Goal: Transaction & Acquisition: Book appointment/travel/reservation

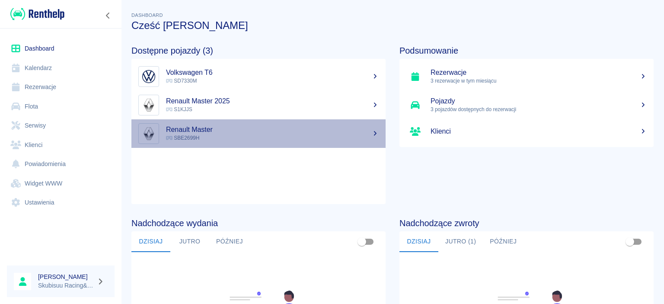
click at [248, 123] on link "Renault Master SBE2699H" at bounding box center [258, 133] width 254 height 29
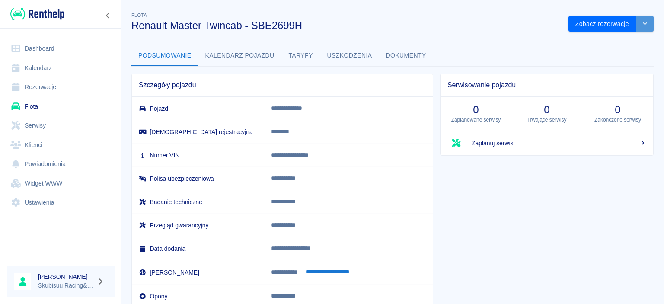
click at [648, 26] on icon "drop-down" at bounding box center [644, 24] width 7 height 6
click at [609, 24] on button "Zobacz rezerwacje" at bounding box center [602, 24] width 68 height 16
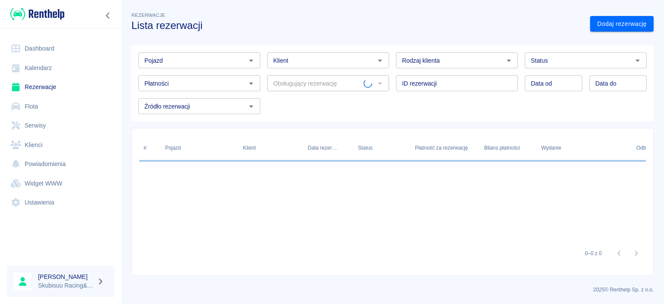
type input "Renault Master Twincab - SBE2699H"
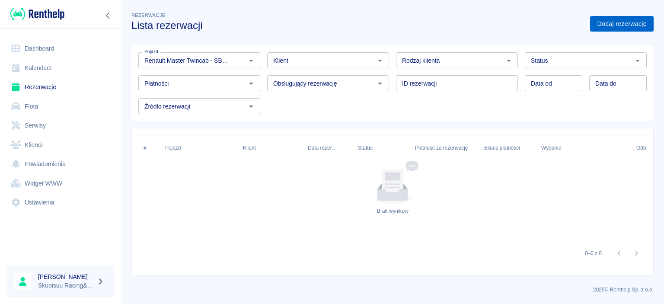
click at [622, 20] on link "Dodaj rezerwację" at bounding box center [622, 24] width 64 height 16
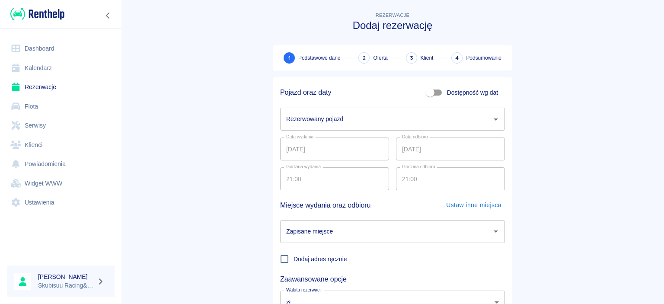
click at [347, 121] on input "Rezerwowany pojazd" at bounding box center [386, 118] width 204 height 15
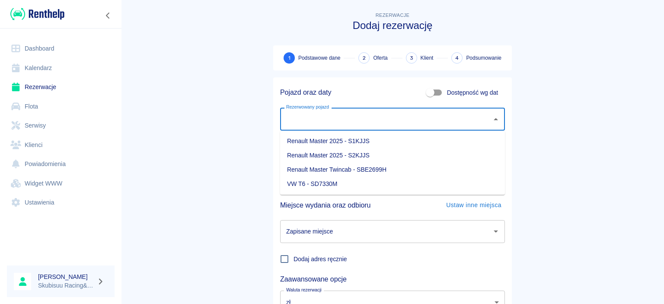
click at [360, 173] on li "Renault Master Twincab - SBE2699H" at bounding box center [392, 169] width 225 height 14
type input "Renault Master Twincab - SBE2699H"
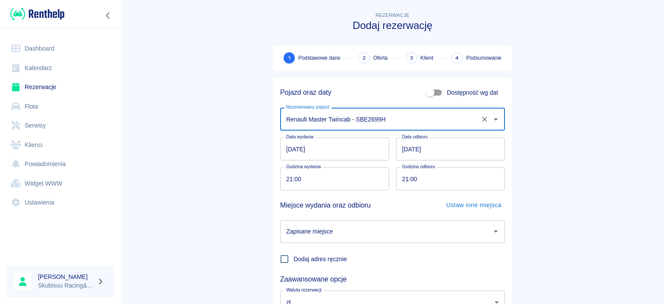
click at [410, 148] on input "[DATE]" at bounding box center [450, 148] width 109 height 23
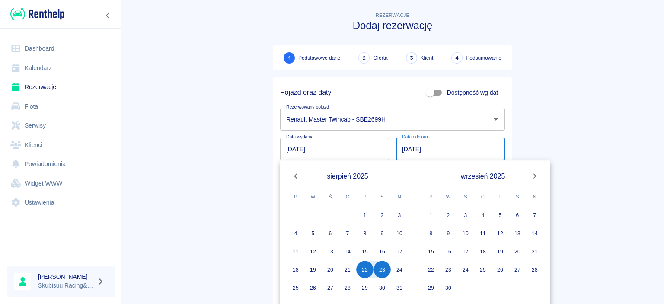
click at [405, 150] on input "[DATE]" at bounding box center [450, 148] width 109 height 23
click at [423, 149] on input "[DATE]" at bounding box center [450, 148] width 109 height 23
click at [405, 150] on input "[DATE]" at bounding box center [450, 148] width 109 height 23
click at [565, 126] on main "Rezerwacje Dodaj rezerwację 1 Podstawowe dane 2 Oferta 3 Klient 4 Podsumowanie …" at bounding box center [392, 180] width 543 height 340
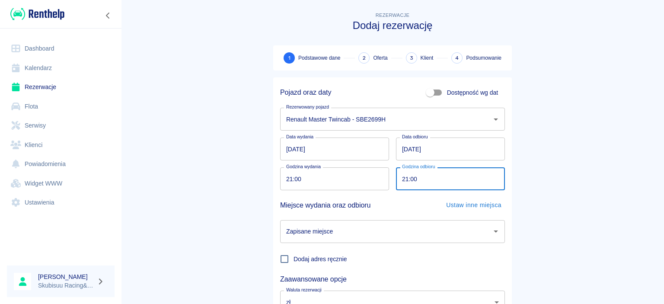
drag, startPoint x: 419, startPoint y: 176, endPoint x: 401, endPoint y: 175, distance: 17.7
click at [401, 175] on input "21:00" at bounding box center [447, 178] width 103 height 23
drag, startPoint x: 433, startPoint y: 178, endPoint x: 401, endPoint y: 177, distance: 32.0
click at [401, 177] on input "21:00" at bounding box center [447, 178] width 103 height 23
drag, startPoint x: 406, startPoint y: 178, endPoint x: 402, endPoint y: 179, distance: 4.7
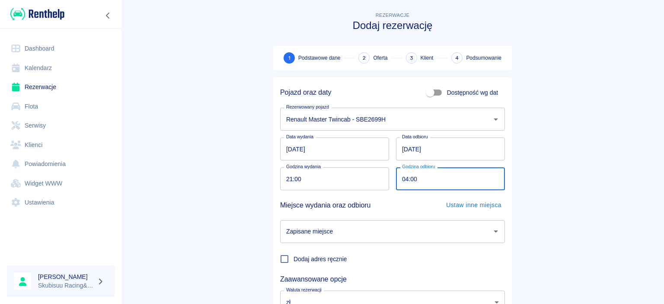
click at [402, 179] on input "04:00" at bounding box center [447, 178] width 103 height 23
click at [396, 175] on input "04:00" at bounding box center [447, 178] width 103 height 23
type input "00:00"
click at [571, 172] on main "Rezerwacje Dodaj rezerwację 1 Podstawowe dane 2 Oferta 3 Klient 4 Podsumowanie …" at bounding box center [392, 180] width 543 height 340
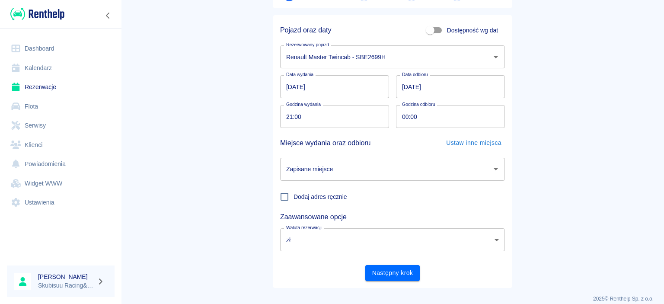
scroll to position [71, 0]
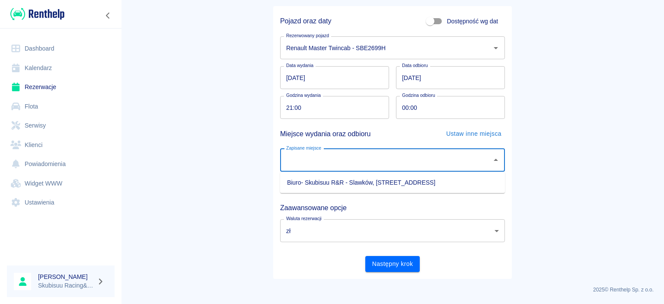
click at [369, 163] on input "Zapisane miejsce" at bounding box center [386, 160] width 204 height 15
click at [361, 182] on li "Biuro- Skubisuu R&R - Slawków, [STREET_ADDRESS]" at bounding box center [392, 182] width 225 height 14
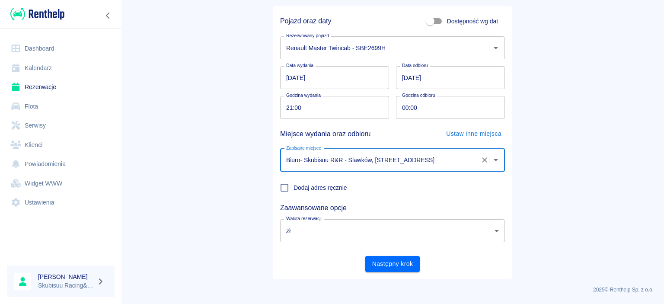
type input "Biuro- Skubisuu R&R - Slawków, [STREET_ADDRESS]"
click at [402, 267] on button "Następny krok" at bounding box center [392, 264] width 55 height 16
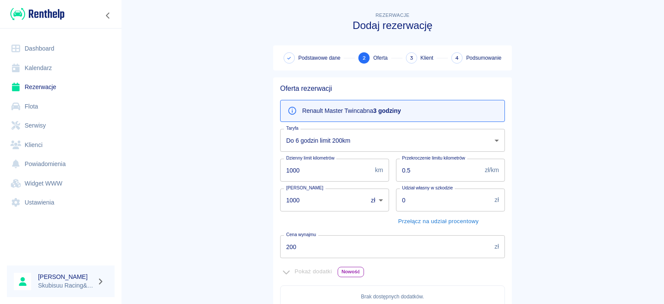
scroll to position [41, 0]
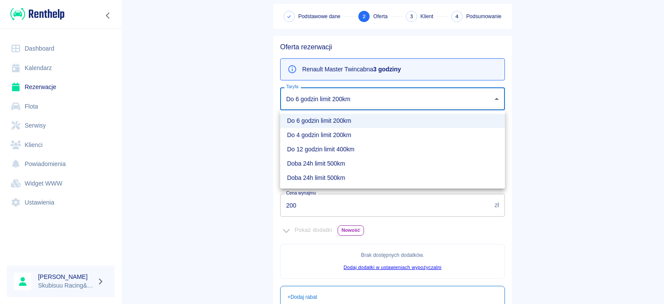
click at [366, 100] on body "Używamy plików Cookies, by zapewnić Ci najlepsze możliwe doświadczenie. Aby dow…" at bounding box center [332, 152] width 664 height 304
click at [346, 177] on li "Doba 24h limit 500km" at bounding box center [392, 178] width 225 height 14
type input "949fc9e4-1b78-4e40-b727-272bf446852c"
type input "800"
type input "350"
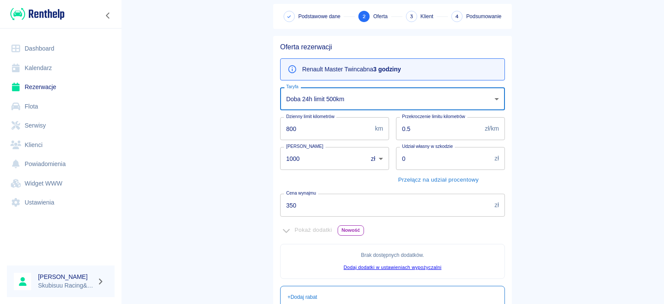
scroll to position [194, 0]
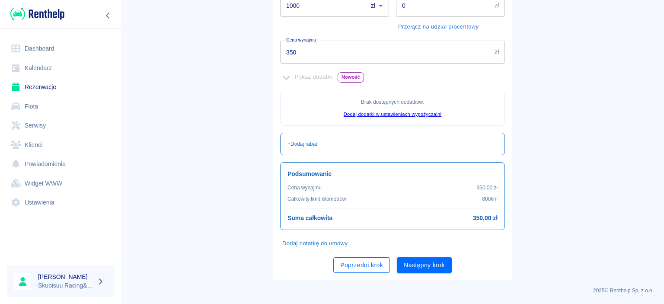
click at [373, 271] on button "Poprzedni krok" at bounding box center [361, 265] width 57 height 16
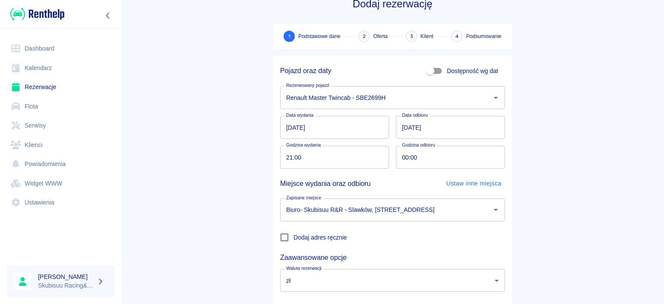
scroll to position [71, 0]
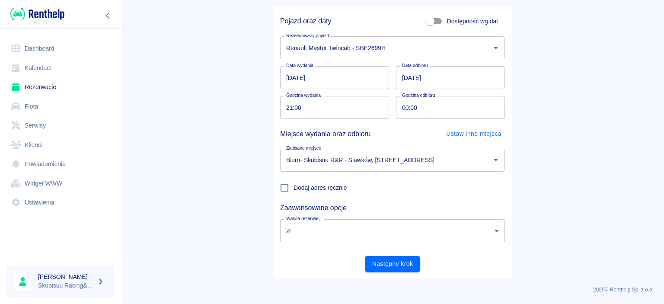
click at [411, 272] on div "Pojazd oraz daty Dostępność wg dat Rezerwowany pojazd Renault Master Twincab - …" at bounding box center [392, 142] width 239 height 273
click at [410, 266] on button "Następny krok" at bounding box center [392, 264] width 55 height 16
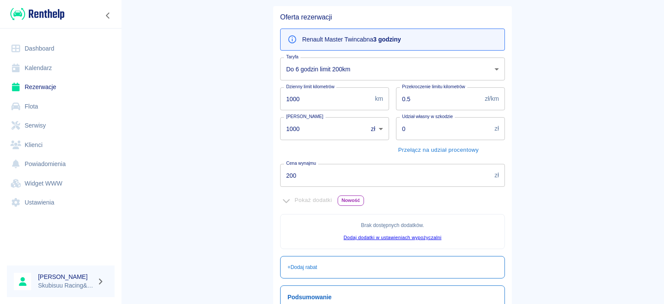
click at [348, 71] on body "Używamy plików Cookies, by zapewnić Ci najlepsze możliwe doświadczenie. Aby dow…" at bounding box center [332, 152] width 664 height 304
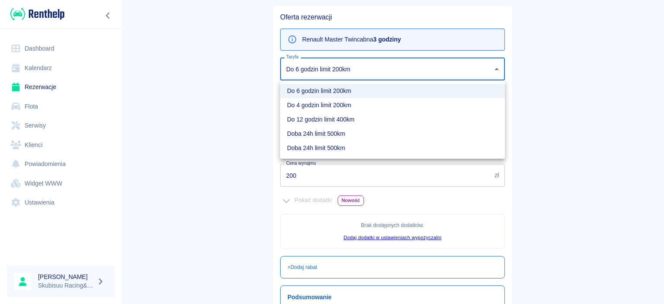
click at [344, 133] on li "Doba 24h limit 500km" at bounding box center [392, 134] width 225 height 14
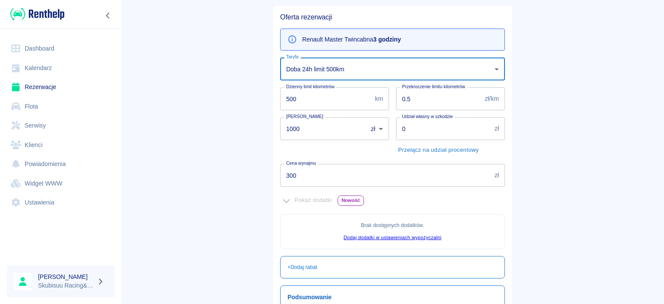
type input "a08d3726-9870-4ae5-920b-28e3fe3b3ec9"
type input "500"
type input "300"
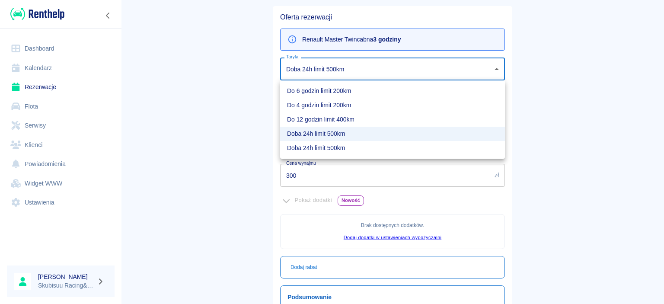
click at [347, 70] on body "Używamy plików Cookies, by zapewnić Ci najlepsze możliwe doświadczenie. Aby dow…" at bounding box center [332, 152] width 664 height 304
click at [338, 143] on li "Doba 24h limit 500km" at bounding box center [392, 148] width 225 height 14
type input "949fc9e4-1b78-4e40-b727-272bf446852c"
type input "800"
type input "350"
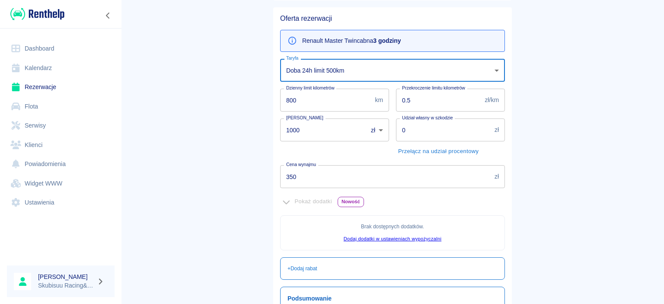
scroll to position [194, 0]
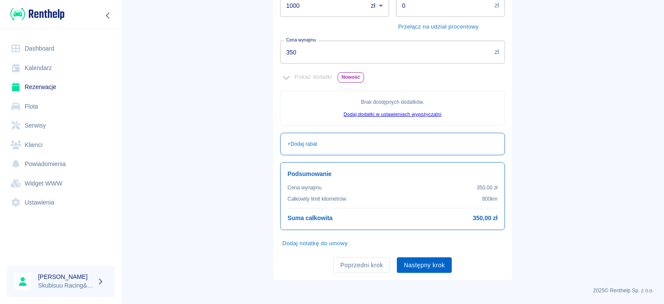
click at [423, 259] on button "Następny krok" at bounding box center [424, 265] width 55 height 16
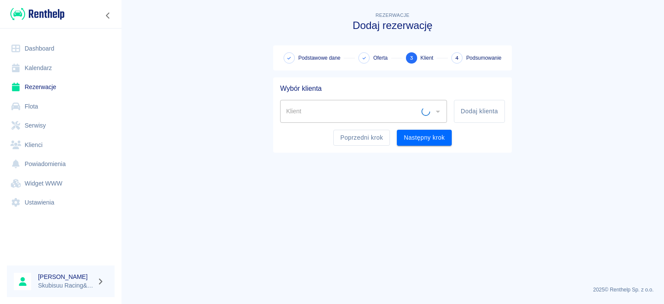
scroll to position [0, 0]
click at [424, 105] on input "Klient" at bounding box center [357, 111] width 146 height 15
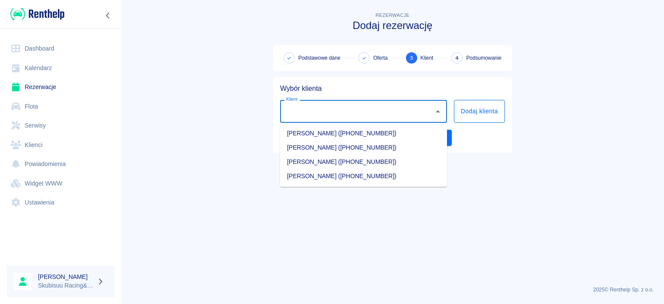
click at [495, 115] on button "Dodaj klienta" at bounding box center [479, 111] width 51 height 23
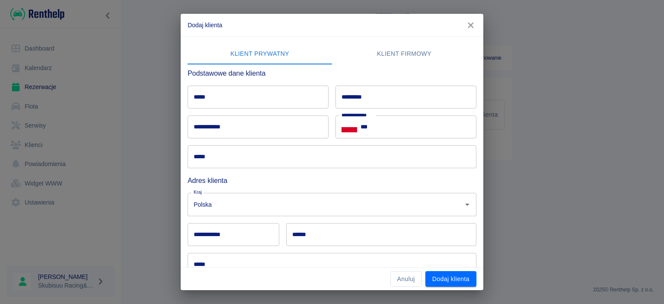
click at [282, 112] on div "**********" at bounding box center [255, 123] width 148 height 30
click at [282, 106] on input "*****" at bounding box center [258, 97] width 141 height 23
type input "*******"
click at [383, 96] on input "*********" at bounding box center [405, 97] width 141 height 23
type input "********"
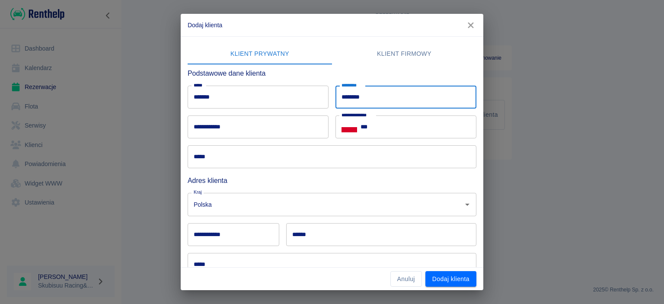
click at [229, 136] on input "**********" at bounding box center [258, 126] width 141 height 23
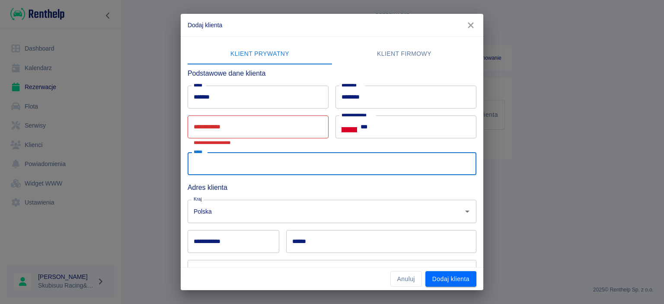
click at [243, 165] on input "*****" at bounding box center [332, 163] width 289 height 23
type input "*"
type input "**********"
click at [399, 127] on input "***" at bounding box center [418, 126] width 116 height 23
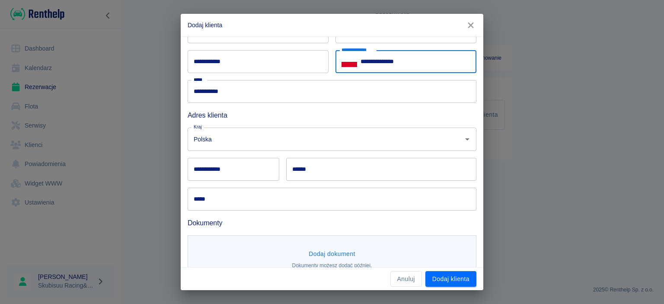
scroll to position [85, 0]
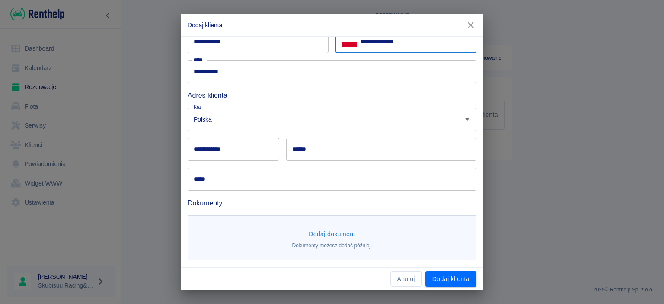
type input "**********"
click at [253, 132] on div "**********" at bounding box center [230, 146] width 99 height 30
click at [256, 127] on input "Polska" at bounding box center [319, 118] width 257 height 15
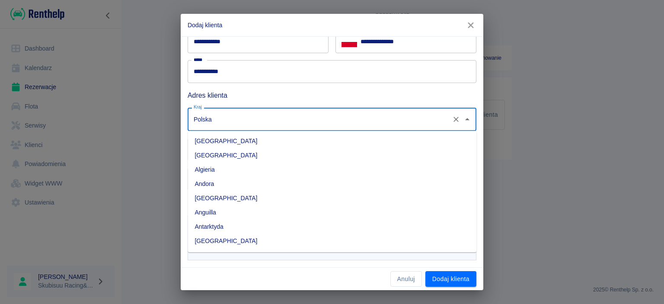
scroll to position [2249, 0]
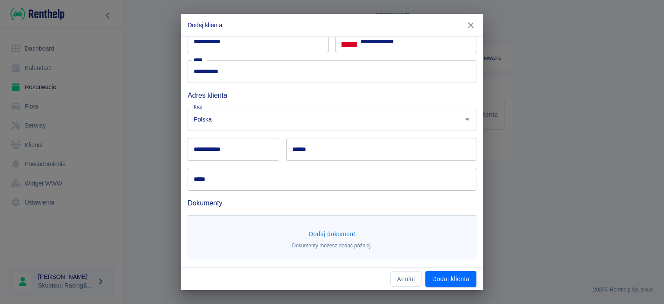
click at [277, 101] on div "Kraj Polska Kraj" at bounding box center [329, 116] width 296 height 30
click at [253, 149] on input "**********" at bounding box center [234, 149] width 92 height 23
type input "******"
click at [407, 171] on input "*****" at bounding box center [332, 179] width 289 height 23
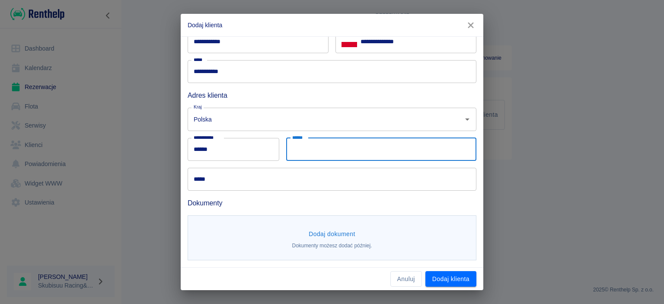
click at [404, 147] on input "******" at bounding box center [381, 149] width 190 height 23
type input "**********"
click at [267, 183] on input "*****" at bounding box center [332, 179] width 289 height 23
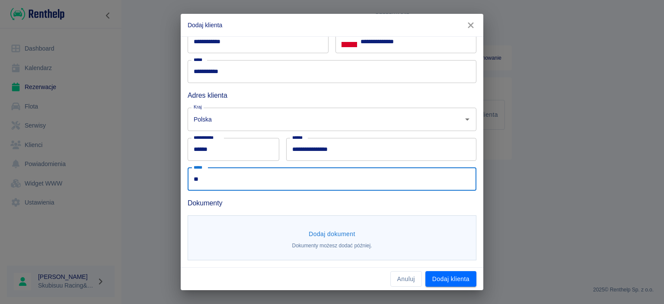
type input "*"
type input "**********"
click at [339, 233] on button "Dodaj dokument" at bounding box center [332, 234] width 54 height 16
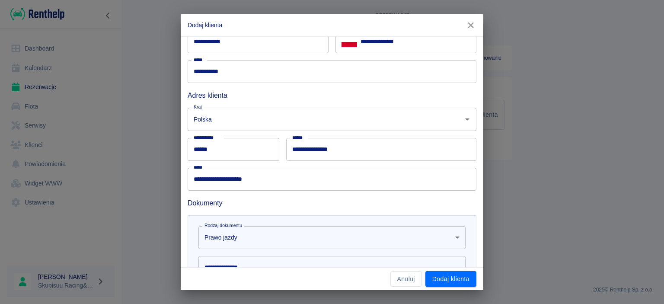
scroll to position [210, 0]
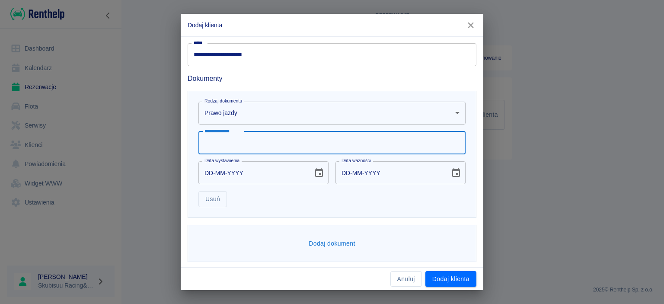
click at [301, 140] on input "**********" at bounding box center [331, 142] width 267 height 23
click at [286, 147] on input "**********" at bounding box center [331, 142] width 267 height 23
click at [283, 150] on input "**********" at bounding box center [331, 142] width 267 height 23
type input "**********"
click at [264, 172] on input "DD-MM-YYYY" at bounding box center [252, 172] width 108 height 23
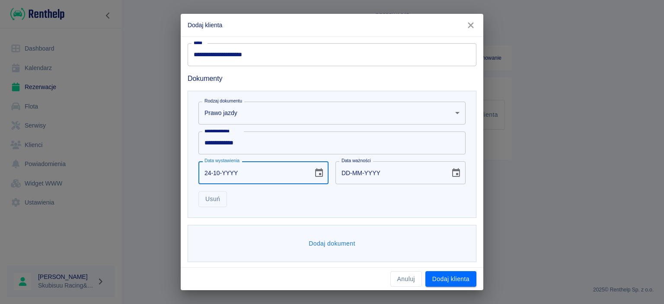
type input "24-10-0001"
type input "24-10-0011"
type input "24-10-0019"
type input "24-10-0029"
type input "24-10-0199"
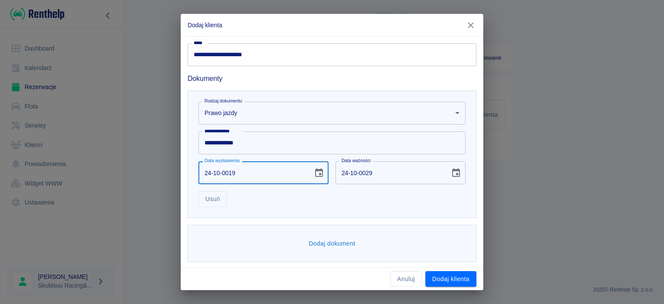
type input "24-10-0209"
type input "[DATE]"
click at [382, 167] on input "[DATE]" at bounding box center [389, 172] width 108 height 23
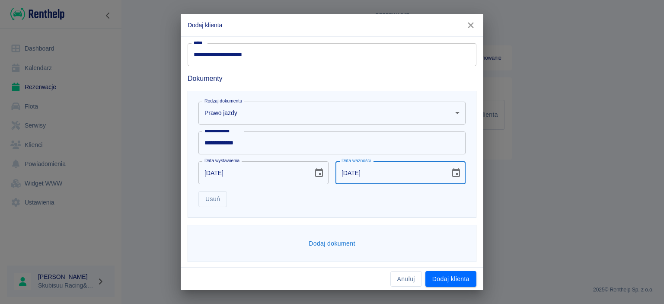
type input "[DATE]"
click at [245, 167] on input "[DATE]" at bounding box center [252, 172] width 108 height 23
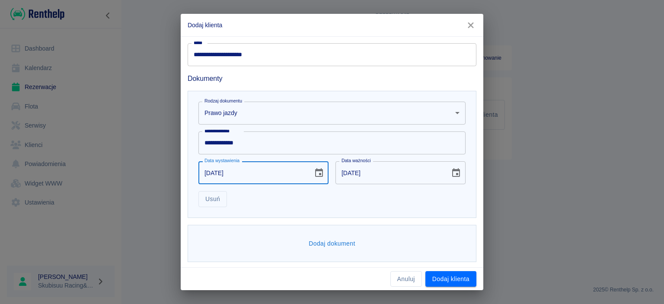
type input "[DATE]"
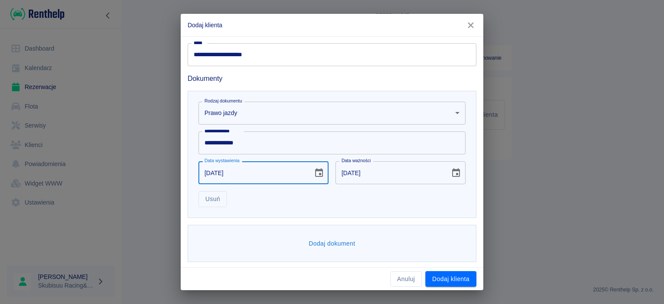
click at [409, 201] on div "Usuń" at bounding box center [328, 195] width 274 height 23
click at [357, 171] on input "[DATE]" at bounding box center [389, 172] width 108 height 23
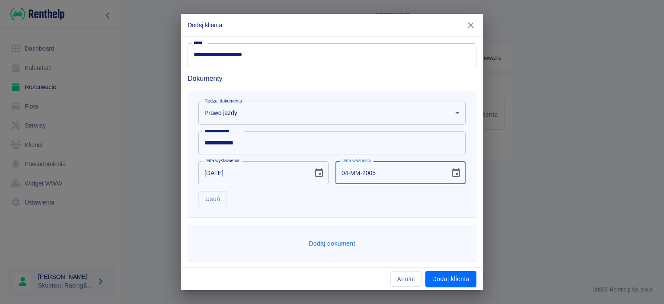
click at [385, 170] on input "04-MM-2005" at bounding box center [389, 172] width 108 height 23
click at [397, 175] on input "DD-MM-2005" at bounding box center [389, 172] width 108 height 23
click at [388, 171] on input "DD-MM-2005" at bounding box center [389, 172] width 108 height 23
click at [376, 174] on input "DD-MM-2005" at bounding box center [389, 172] width 108 height 23
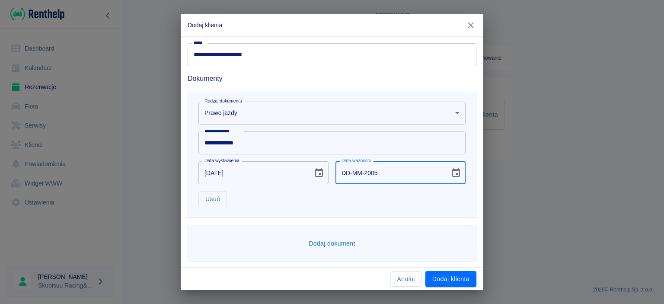
click at [376, 174] on input "DD-MM-2005" at bounding box center [389, 172] width 108 height 23
click at [376, 173] on input "DD-MM-2005" at bounding box center [389, 172] width 108 height 23
type input "DD-MM-YYYY"
click at [387, 210] on div "**********" at bounding box center [332, 154] width 289 height 127
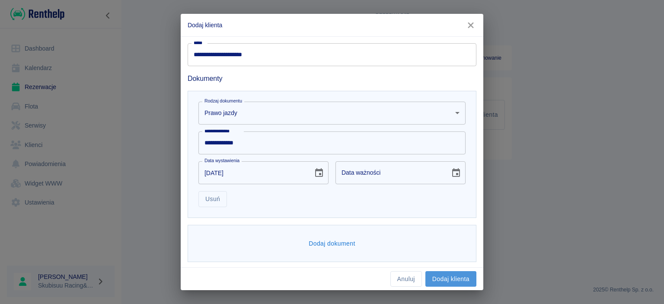
click at [461, 281] on button "Dodaj klienta" at bounding box center [450, 279] width 51 height 16
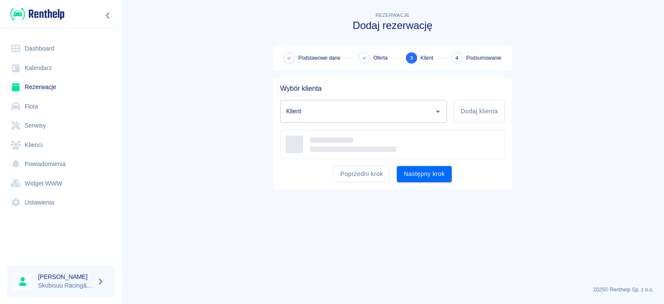
type input "[PERSON_NAME] ([PHONE_NUMBER])"
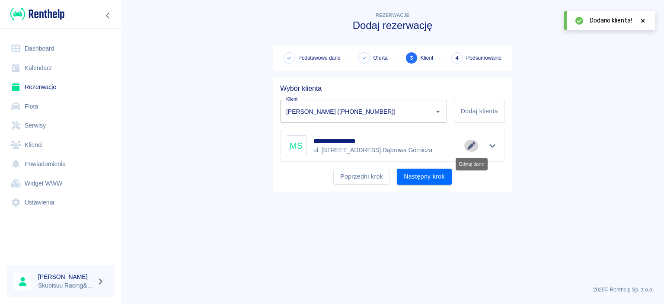
click at [470, 147] on icon "Edytuj dane" at bounding box center [471, 146] width 8 height 8
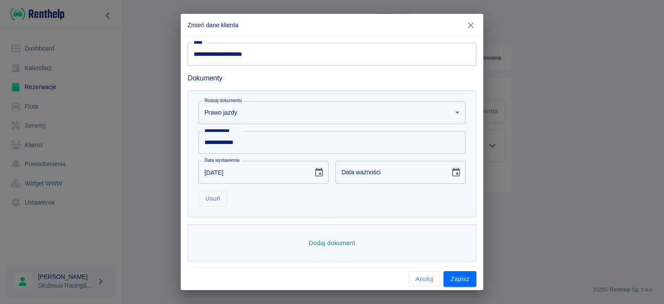
scroll to position [211, 0]
click at [322, 243] on button "Dodaj dokument" at bounding box center [332, 242] width 54 height 16
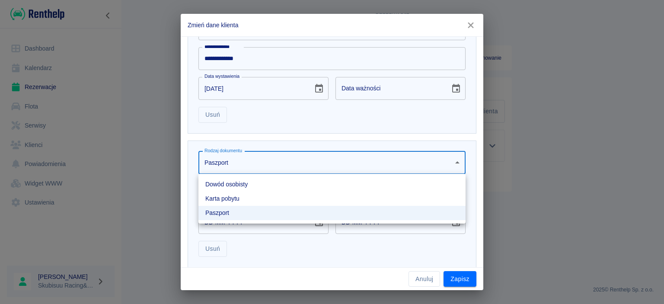
click at [252, 167] on body "**********" at bounding box center [332, 152] width 664 height 304
click at [245, 185] on li "Dowód osobisty" at bounding box center [331, 184] width 267 height 14
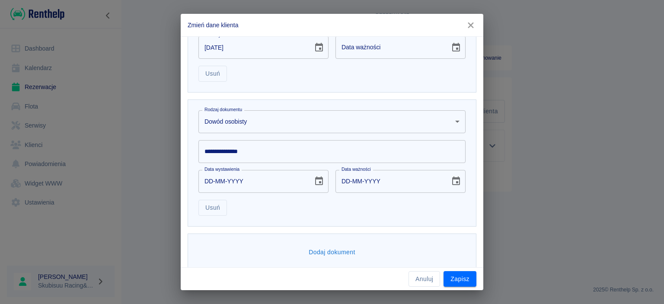
scroll to position [335, 0]
click at [255, 156] on input "**********" at bounding box center [331, 151] width 267 height 23
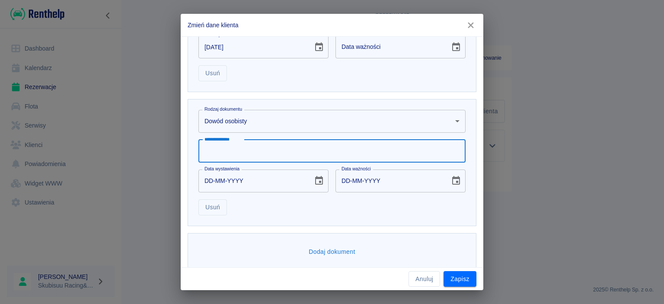
click at [229, 181] on input "DD-MM-YYYY" at bounding box center [252, 180] width 108 height 23
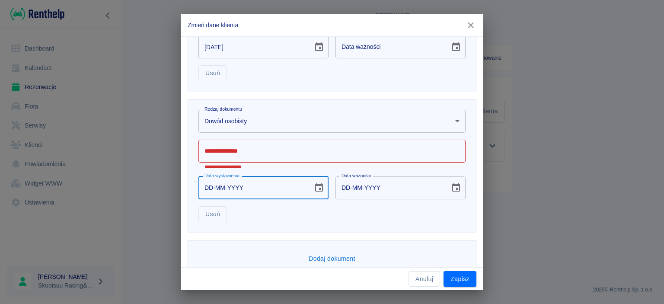
click at [209, 184] on input "DD-MM-YYYY" at bounding box center [252, 187] width 108 height 23
type input "04-05-0020"
type input "04-05-0030"
type input "[DATE]"
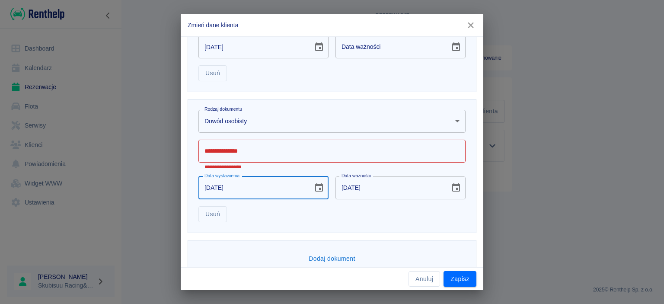
type input "[DATE]"
click at [368, 188] on input "[DATE]" at bounding box center [389, 187] width 108 height 23
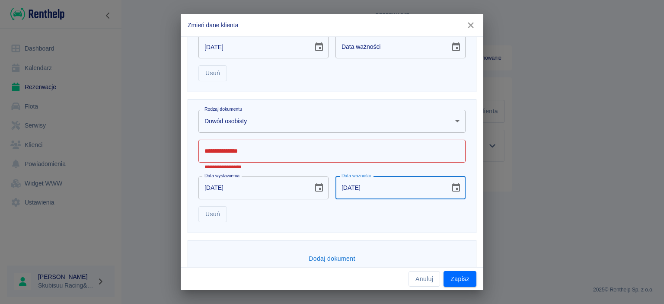
click at [346, 191] on input "[DATE]" at bounding box center [389, 187] width 108 height 23
type input "[DATE]"
click at [263, 152] on input "**********" at bounding box center [331, 151] width 267 height 23
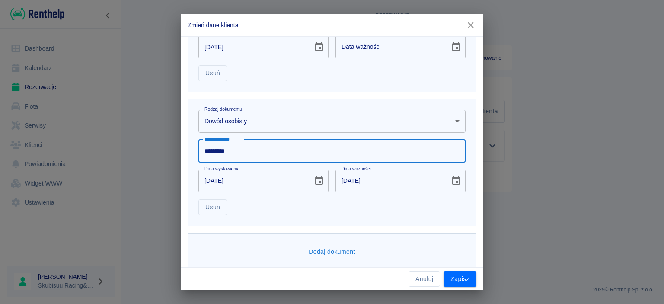
type input "*********"
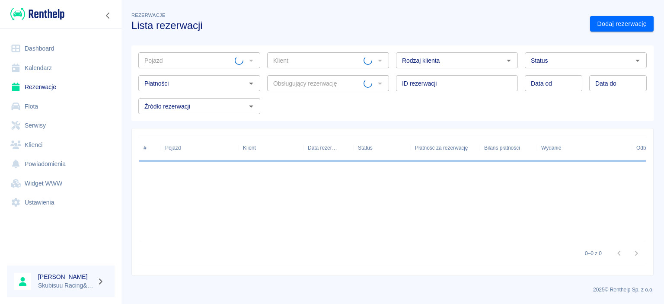
type input "Renault Master Twincab - SBE2699H"
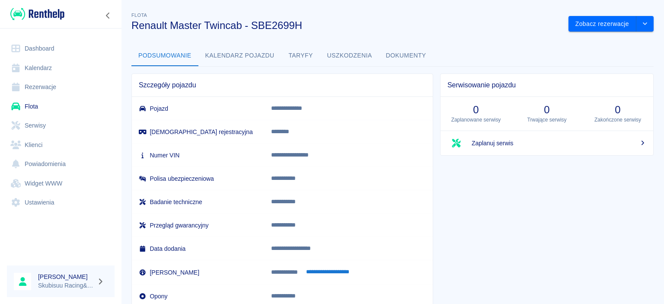
click at [42, 46] on link "Dashboard" at bounding box center [61, 48] width 108 height 19
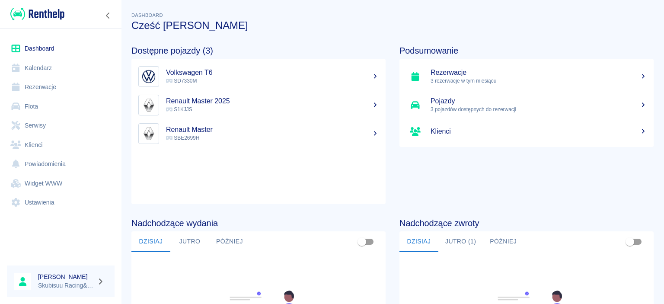
click at [246, 139] on p "SBE2699H" at bounding box center [272, 138] width 213 height 8
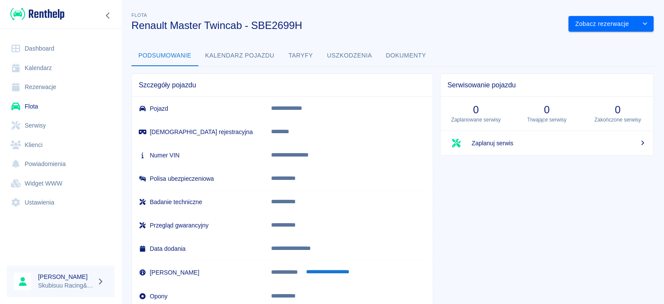
click at [603, 15] on div "Zobacz rezerwacje" at bounding box center [607, 20] width 92 height 23
click at [600, 23] on button "Zobacz rezerwacje" at bounding box center [602, 24] width 68 height 16
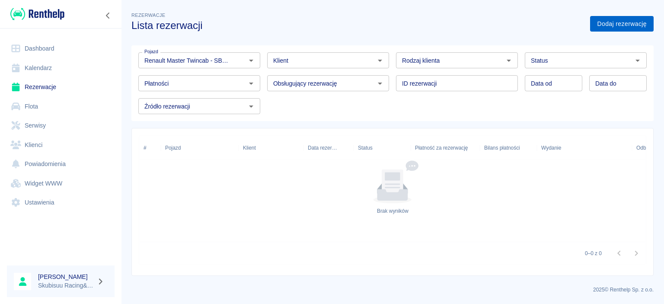
click at [624, 21] on link "Dodaj rezerwację" at bounding box center [622, 24] width 64 height 16
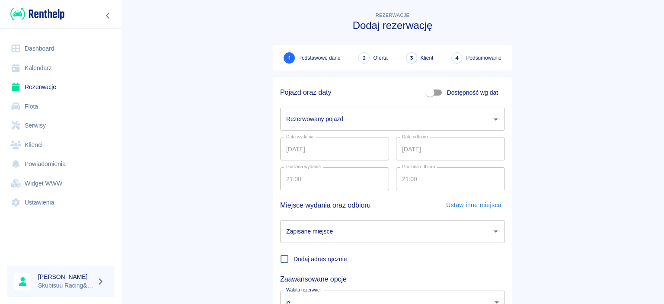
click at [327, 122] on input "Rezerwowany pojazd" at bounding box center [386, 118] width 204 height 15
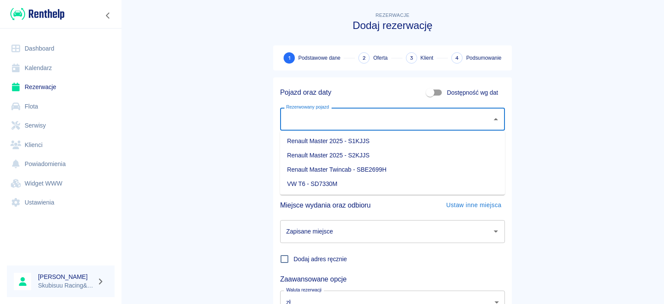
click at [345, 169] on li "Renault Master Twincab - SBE2699H" at bounding box center [392, 169] width 225 height 14
type input "Renault Master Twincab - SBE2699H"
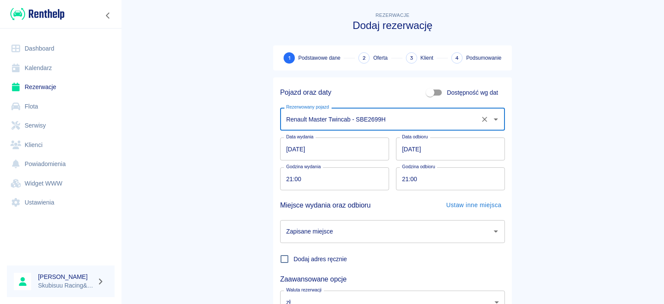
click at [411, 176] on input "21:00" at bounding box center [447, 178] width 103 height 23
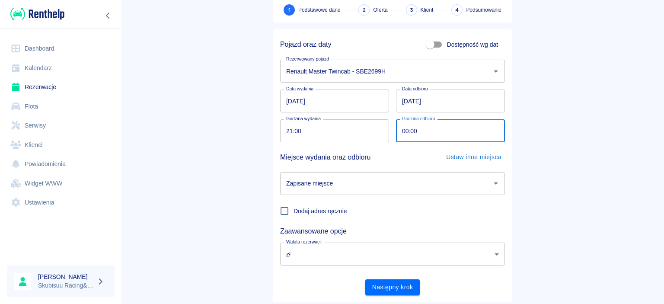
scroll to position [71, 0]
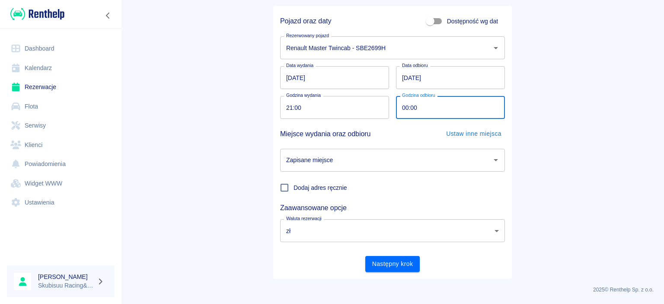
click at [364, 171] on div "Zapisane miejsce" at bounding box center [392, 160] width 225 height 23
type input "00:00"
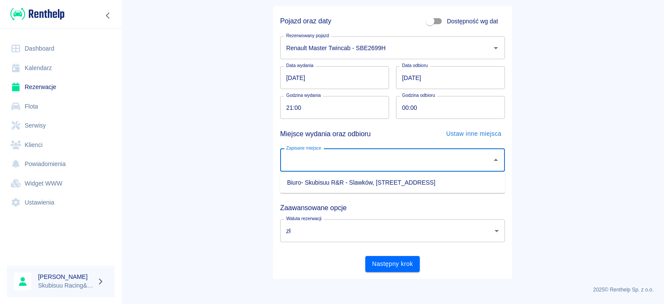
click at [371, 160] on input "Zapisane miejsce" at bounding box center [386, 160] width 204 height 15
click at [376, 174] on div "Pojazd oraz daty Dostępność wg dat Rezerwowany pojazd Renault Master Twincab - …" at bounding box center [389, 139] width 232 height 266
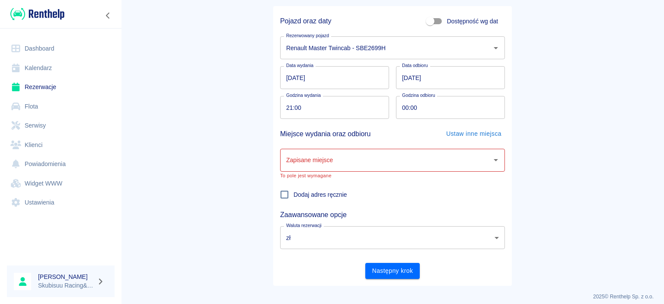
click at [377, 161] on input "Zapisane miejsce" at bounding box center [386, 160] width 204 height 15
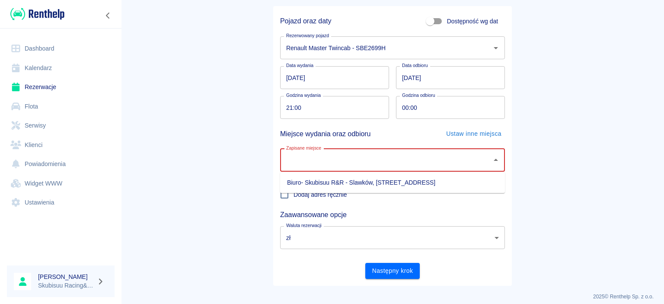
click at [379, 178] on li "Biuro- Skubisuu R&R - Slawków, [STREET_ADDRESS]" at bounding box center [392, 182] width 225 height 14
type input "Biuro- Skubisuu R&R - Slawków, [STREET_ADDRESS]"
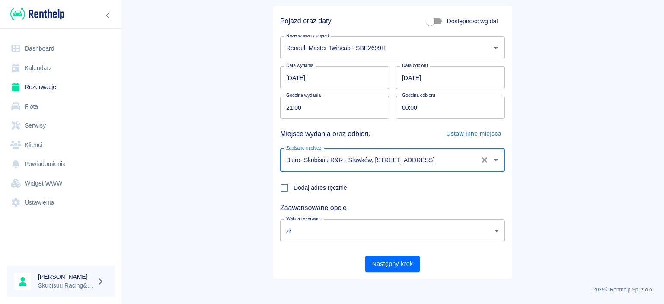
click at [383, 255] on div "Następny krok" at bounding box center [389, 260] width 232 height 23
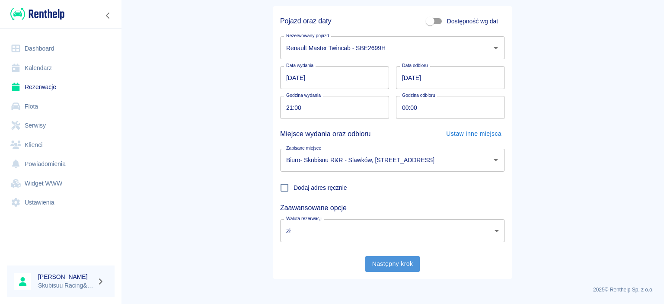
click at [384, 258] on button "Następny krok" at bounding box center [392, 264] width 55 height 16
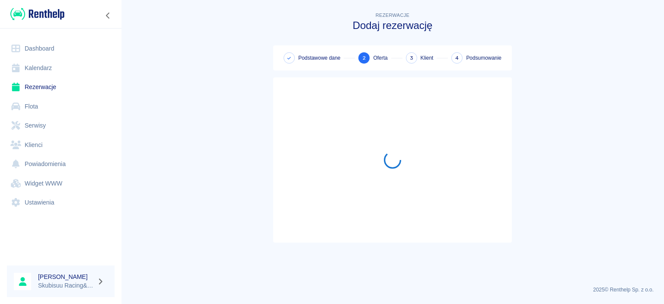
scroll to position [0, 0]
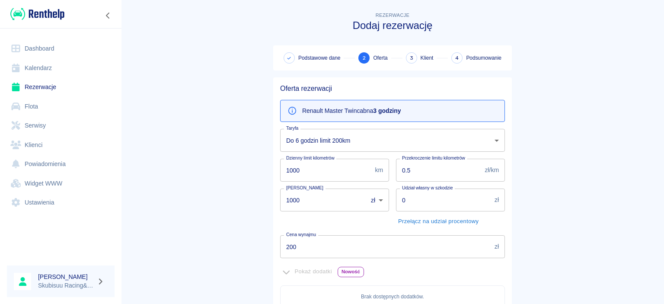
click at [374, 110] on p "Renault Master Twincab na 3 godziny" at bounding box center [351, 110] width 99 height 9
click at [346, 107] on p "Renault Master Twincab na 3 godziny" at bounding box center [351, 110] width 99 height 9
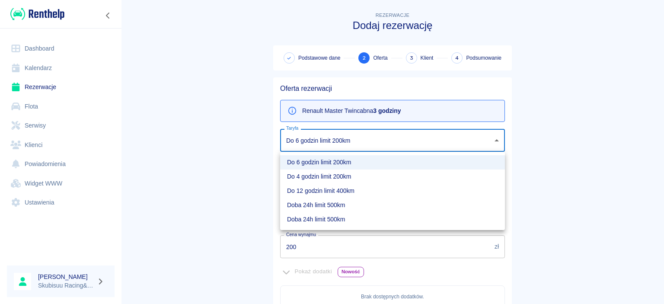
click at [328, 134] on body "Używamy plików Cookies, by zapewnić Ci najlepsze możliwe doświadczenie. Aby dow…" at bounding box center [332, 152] width 664 height 304
click at [339, 222] on li "Doba 24h limit 500km" at bounding box center [392, 219] width 225 height 14
type input "949fc9e4-1b78-4e40-b727-272bf446852c"
type input "800"
type input "350"
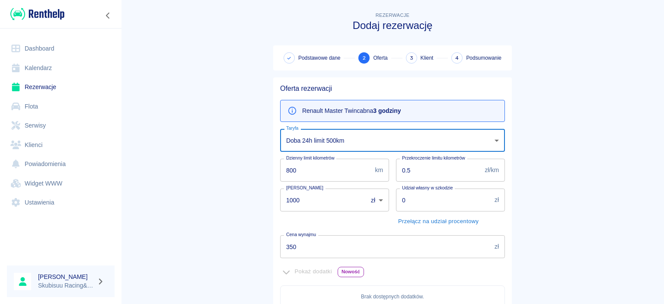
click at [258, 140] on main "Rezerwacje Dodaj rezerwację Podstawowe dane 2 Oferta 3 Klient 4 Podsumowanie Of…" at bounding box center [392, 242] width 543 height 464
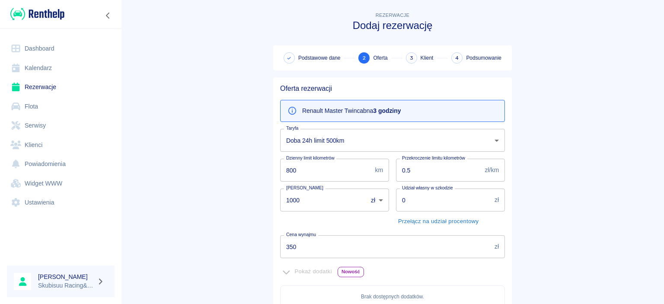
click at [385, 112] on b "3 godziny" at bounding box center [387, 110] width 28 height 7
click at [347, 111] on p "Renault Master Twincab na 3 godziny" at bounding box center [351, 110] width 99 height 9
click at [359, 140] on body "Używamy plików Cookies, by zapewnić Ci najlepsze możliwe doświadczenie. Aby dow…" at bounding box center [332, 152] width 664 height 304
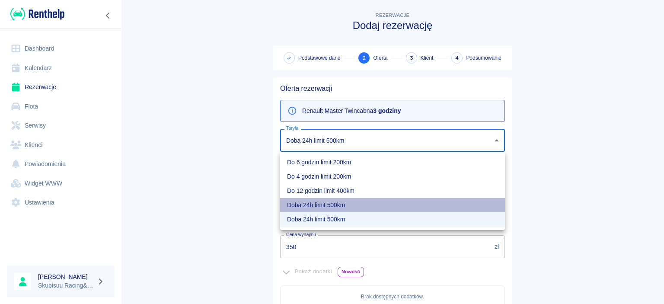
click at [343, 202] on li "Doba 24h limit 500km" at bounding box center [392, 205] width 225 height 14
type input "a08d3726-9870-4ae5-920b-28e3fe3b3ec9"
type input "500"
type input "300"
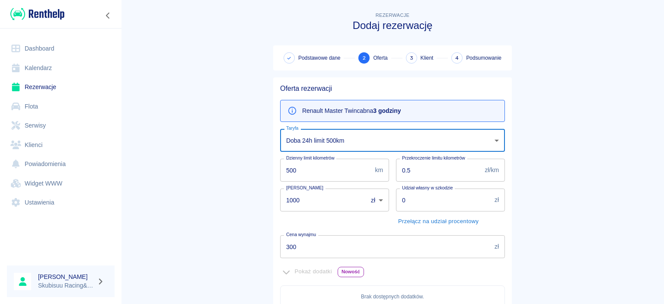
click at [364, 137] on body "Używamy plików Cookies, by zapewnić Ci najlepsze możliwe doświadczenie. Aby dow…" at bounding box center [332, 152] width 664 height 304
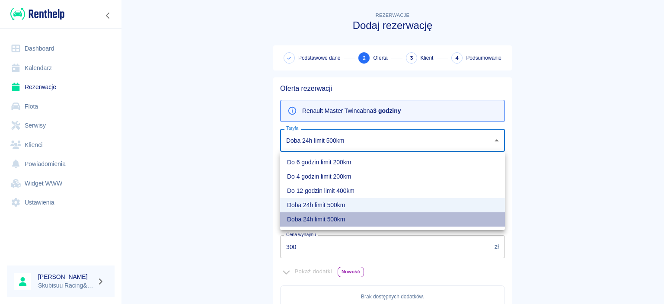
click at [346, 217] on li "Doba 24h limit 500km" at bounding box center [392, 219] width 225 height 14
type input "949fc9e4-1b78-4e40-b727-272bf446852c"
type input "800"
type input "350"
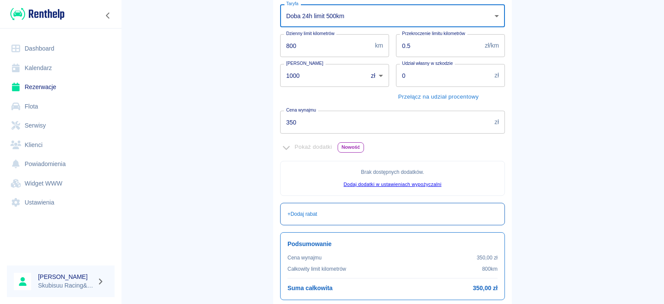
scroll to position [194, 0]
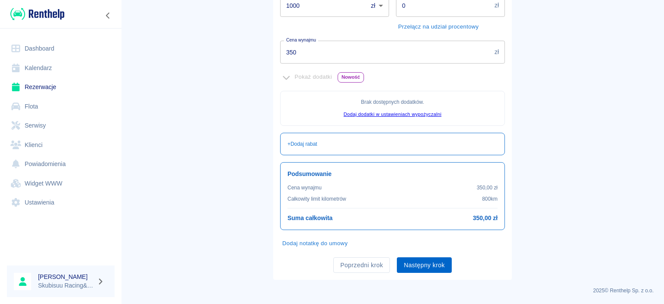
click at [426, 269] on button "Następny krok" at bounding box center [424, 265] width 55 height 16
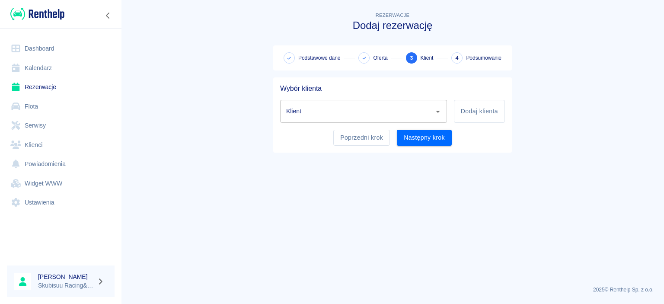
scroll to position [0, 0]
click at [482, 107] on button "Dodaj klienta" at bounding box center [479, 111] width 51 height 23
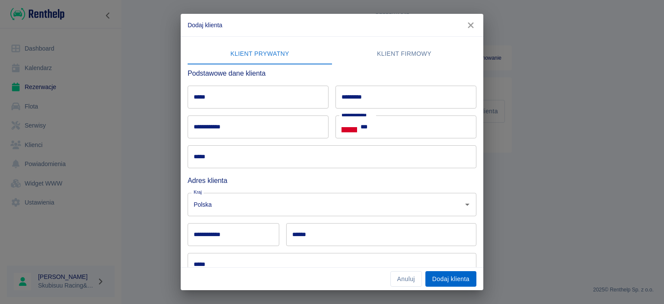
click at [446, 277] on button "Dodaj klienta" at bounding box center [450, 279] width 51 height 16
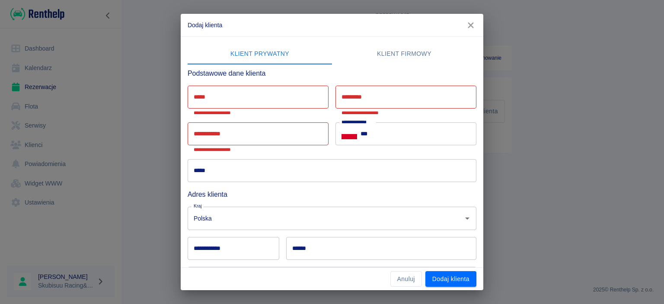
click at [380, 57] on button "Klient firmowy" at bounding box center [404, 54] width 144 height 21
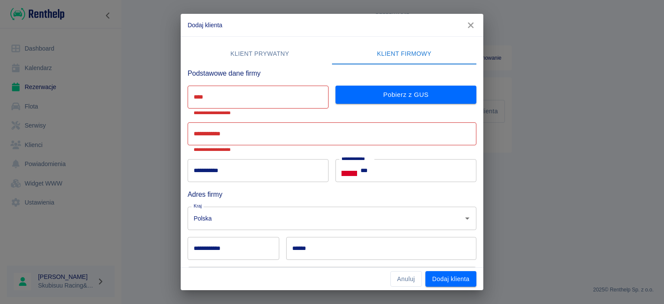
click at [271, 61] on button "Klient prywatny" at bounding box center [260, 54] width 144 height 21
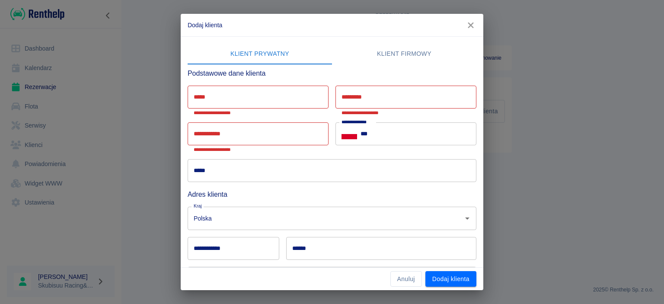
click at [256, 93] on input "*****" at bounding box center [258, 97] width 141 height 23
click at [467, 25] on icon "button" at bounding box center [470, 25] width 11 height 9
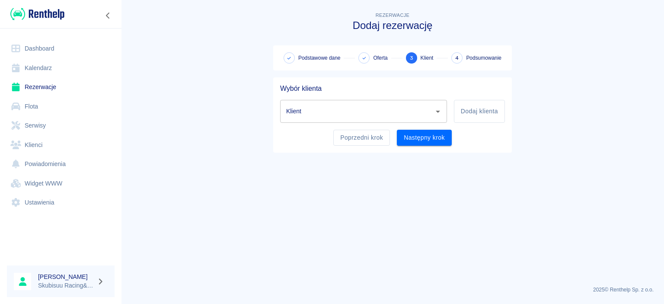
click at [414, 110] on input "Klient" at bounding box center [357, 111] width 146 height 15
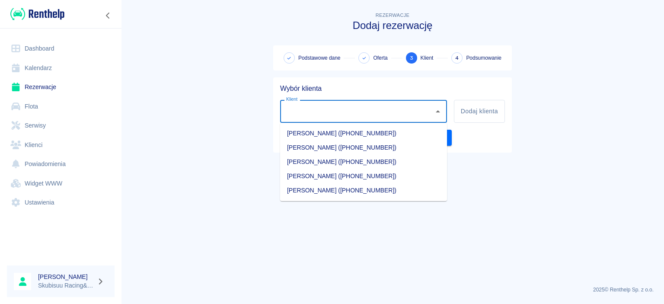
click at [360, 149] on li "[PERSON_NAME] ([PHONE_NUMBER])" at bounding box center [363, 147] width 167 height 14
type input "[PERSON_NAME] ([PHONE_NUMBER])"
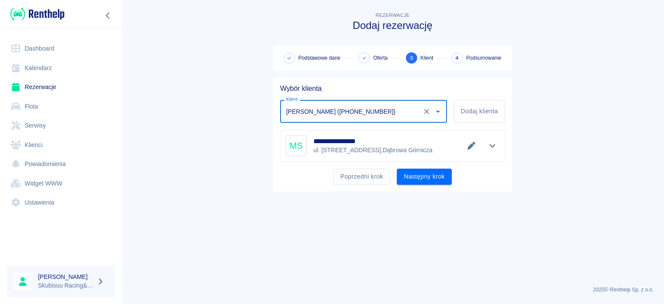
click at [469, 148] on icon "Edytuj dane" at bounding box center [471, 146] width 8 height 8
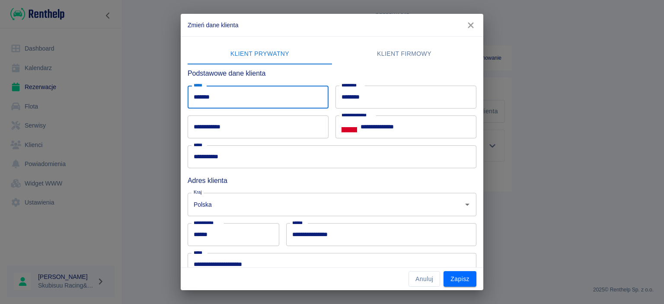
drag, startPoint x: 194, startPoint y: 100, endPoint x: 101, endPoint y: 104, distance: 93.9
click at [101, 104] on div "**********" at bounding box center [332, 152] width 664 height 304
type input "*"
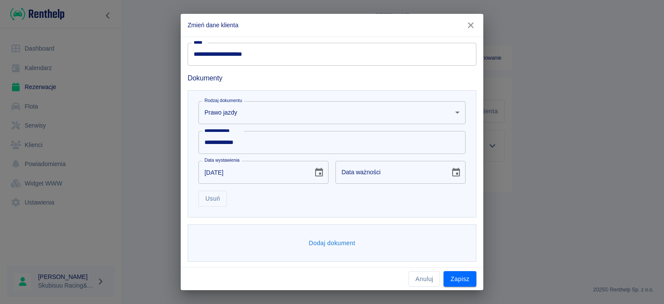
scroll to position [211, 0]
type input "******"
click at [341, 246] on button "Dodaj dokument" at bounding box center [332, 242] width 54 height 16
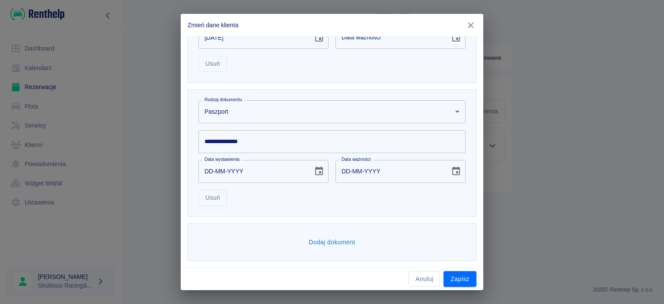
click at [267, 105] on body "**********" at bounding box center [332, 152] width 664 height 304
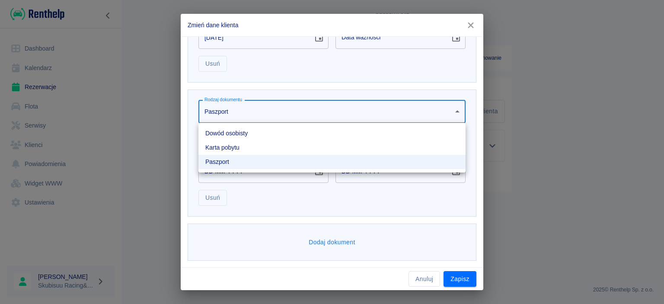
click at [261, 133] on li "Dowód osobisty" at bounding box center [331, 133] width 267 height 14
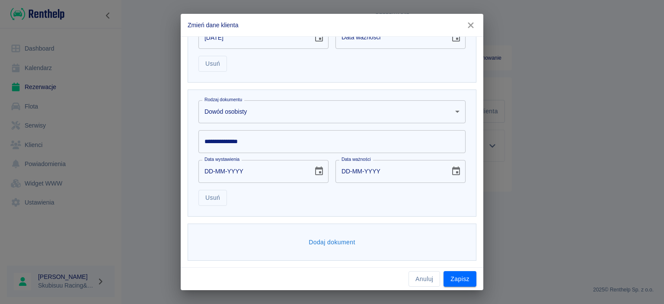
click at [281, 141] on input "**********" at bounding box center [331, 141] width 267 height 23
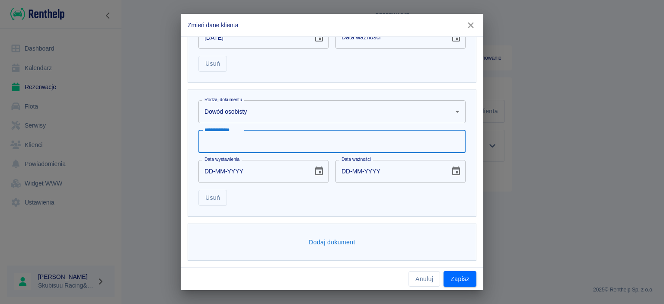
click at [278, 144] on input "**********" at bounding box center [331, 141] width 267 height 23
type input "*********"
click at [254, 173] on input "DD-MM-YYYY" at bounding box center [252, 171] width 108 height 23
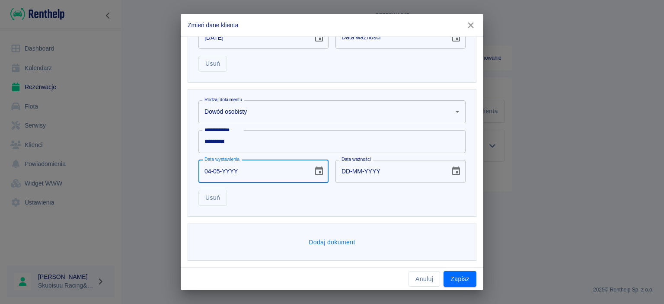
type input "04-05-0002"
type input "04-05-0012"
type input "04-05-0020"
type input "04-05-0030"
type input "[DATE]"
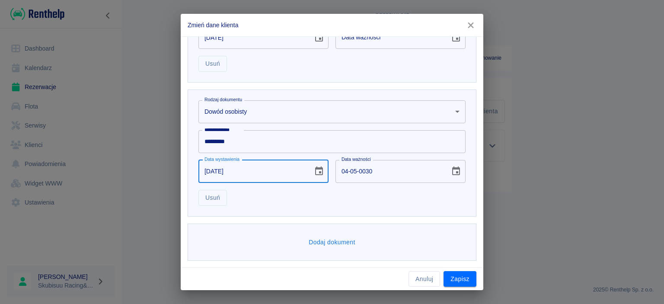
type input "[DATE]"
type input "04-05-0006"
type input "04-05-0016"
type input "04-05-0062"
type input "04-05-0072"
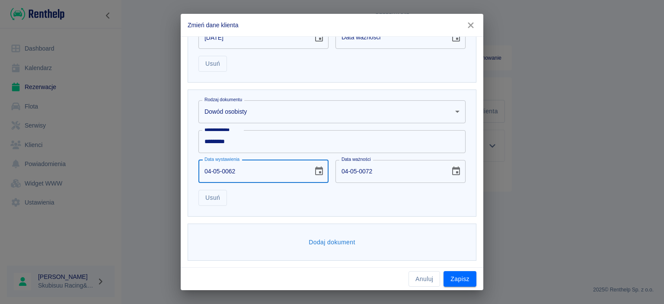
type input "04-05-0620"
type input "04-05-0630"
type input "04-05-0009"
type input "04-05-0019"
drag, startPoint x: 242, startPoint y: 169, endPoint x: 234, endPoint y: 170, distance: 8.7
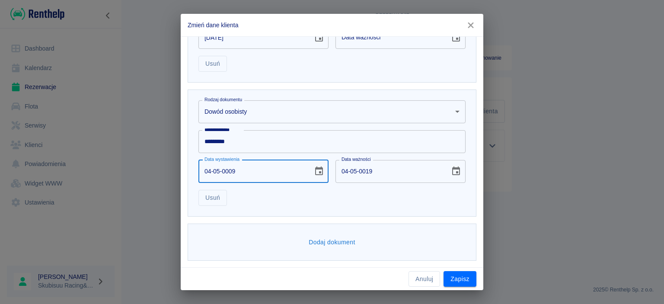
click at [241, 169] on input "04-05-0009" at bounding box center [252, 171] width 108 height 23
click at [236, 172] on input "04-05-0009" at bounding box center [252, 171] width 108 height 23
drag, startPoint x: 239, startPoint y: 170, endPoint x: 223, endPoint y: 169, distance: 15.6
click at [223, 169] on input "04-05-0009" at bounding box center [252, 171] width 108 height 23
type input "04-05-0920"
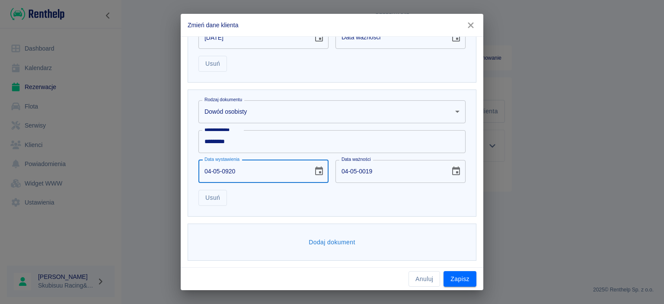
type input "04-05-0930"
type input "04-05-0006"
type input "04-05-0016"
type input "04-05-YYYY"
type input "DD-MM-YYYY"
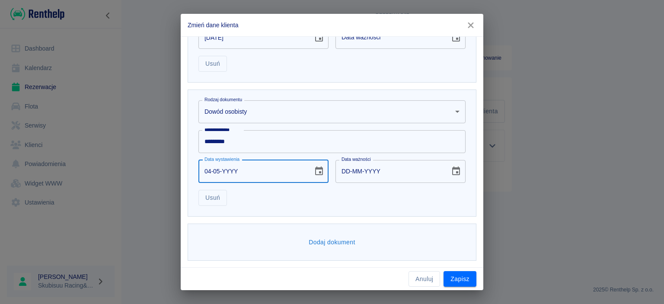
click at [228, 172] on input "04-05-YYYY" at bounding box center [252, 171] width 108 height 23
type input "04-05-0002"
type input "04-05-0012"
type input "04-05-0020"
type input "04-05-0030"
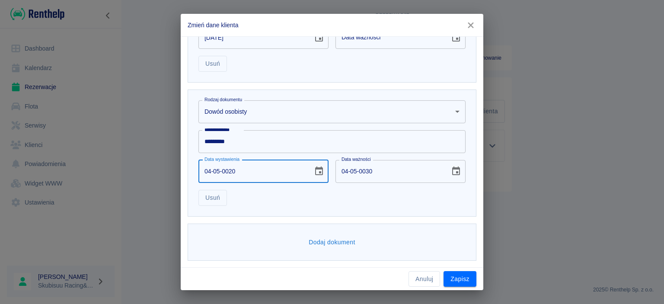
type input "04-05-0201"
type input "04-05-0211"
type input "[DATE]"
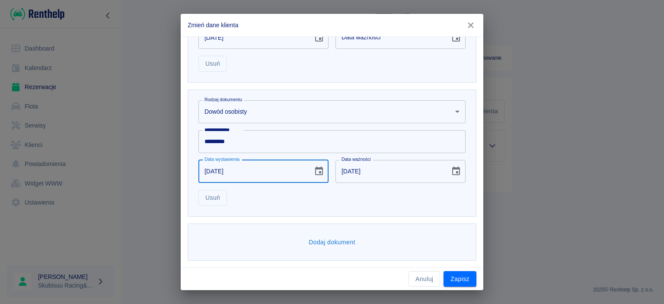
click at [346, 186] on div "Usuń" at bounding box center [328, 194] width 274 height 23
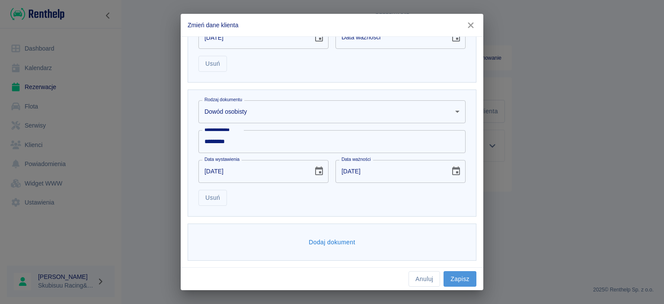
click at [471, 276] on button "Zapisz" at bounding box center [459, 279] width 33 height 16
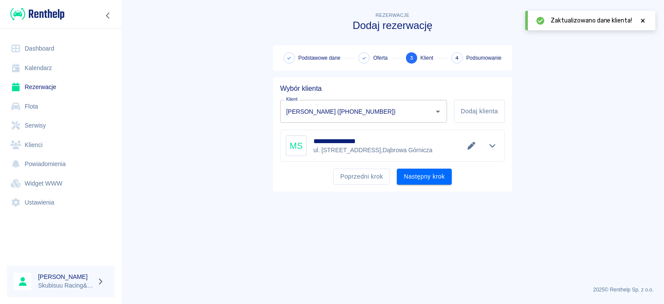
type input "[PERSON_NAME] ([PHONE_NUMBER])"
click at [428, 172] on button "Następny krok" at bounding box center [424, 177] width 55 height 16
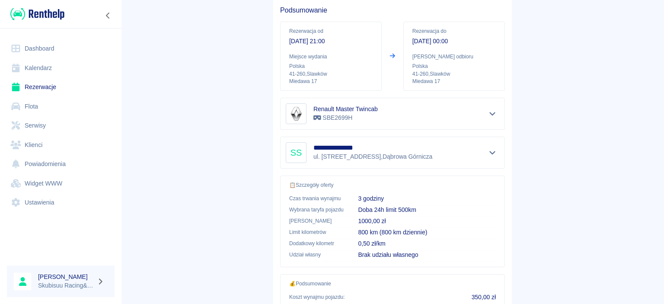
scroll to position [161, 0]
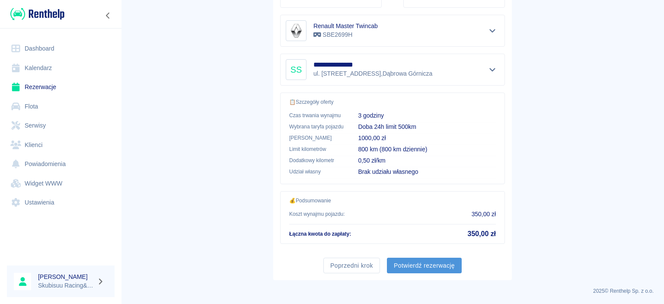
click at [443, 262] on button "Potwierdź rezerwację" at bounding box center [424, 266] width 75 height 16
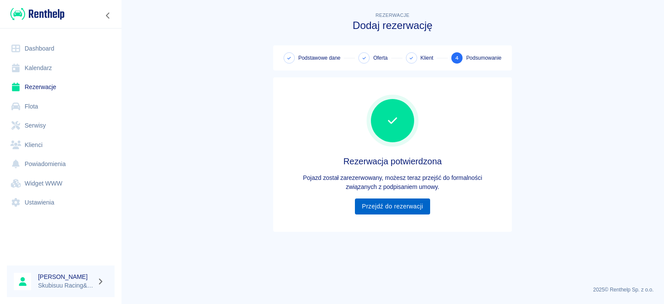
click at [414, 207] on link "Przejdź do rezerwacji" at bounding box center [392, 206] width 75 height 16
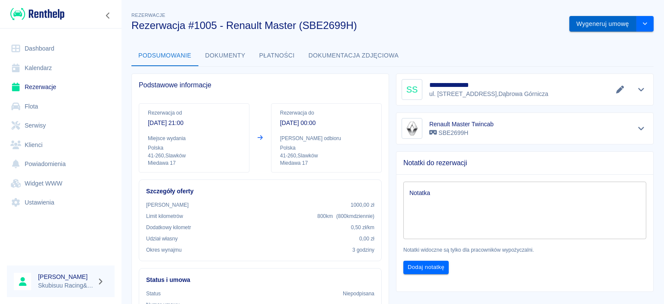
click at [601, 21] on button "Wygeneruj umowę" at bounding box center [602, 24] width 67 height 16
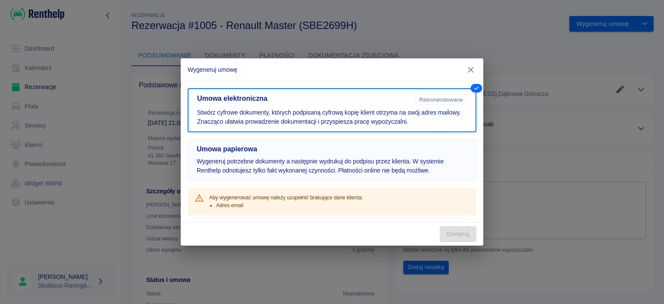
click at [385, 170] on p "Wygeneruj potrzebne dokumenty a następnie wydrukuj do podpisu przez klienta. W …" at bounding box center [332, 166] width 271 height 18
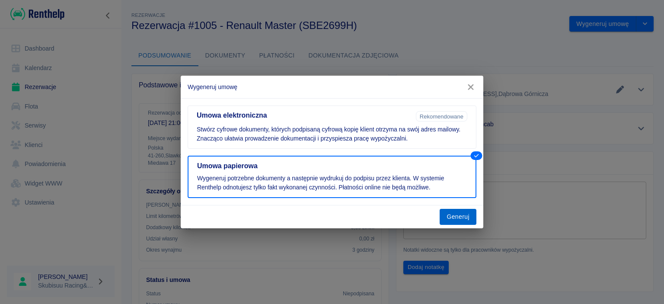
click at [445, 220] on button "Generuj" at bounding box center [458, 217] width 37 height 16
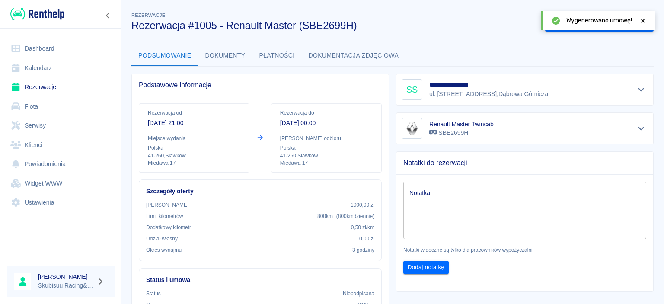
click at [640, 18] on icon at bounding box center [643, 21] width 8 height 6
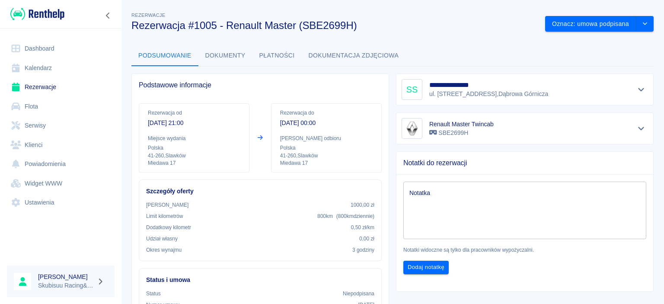
click at [216, 58] on button "Dokumenty" at bounding box center [225, 55] width 54 height 21
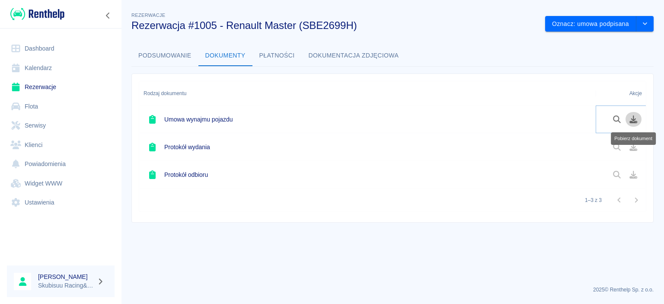
click at [632, 119] on icon "Pobierz dokument" at bounding box center [634, 119] width 8 height 8
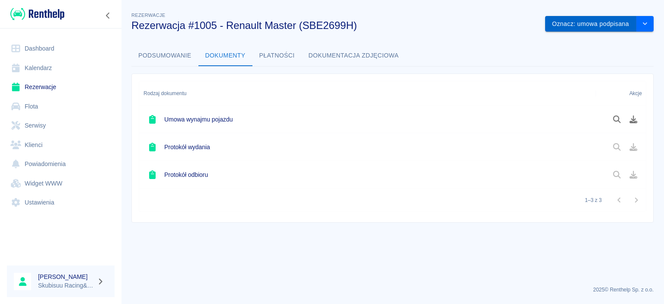
click at [609, 17] on button "Oznacz: umowa podpisana" at bounding box center [590, 24] width 91 height 16
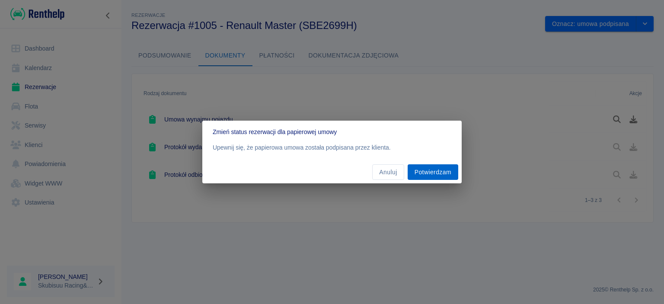
click at [440, 174] on button "Potwierdzam" at bounding box center [433, 172] width 51 height 16
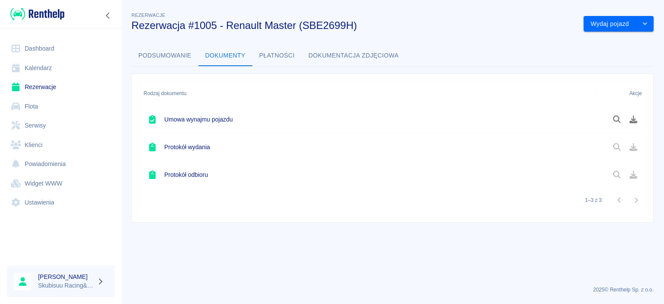
click at [565, 44] on div "Rezerwacje Rezerwacja #1005 - Renault Master (SBE2699H) Wydaj pojazd Podsumowan…" at bounding box center [392, 112] width 543 height 219
click at [616, 32] on div "Rezerwacje Rezerwacja #1005 - Renault Master (SBE2699H) Wydaj pojazd Podsumowan…" at bounding box center [392, 112] width 543 height 219
click at [620, 25] on button "Wydaj pojazd" at bounding box center [609, 24] width 53 height 16
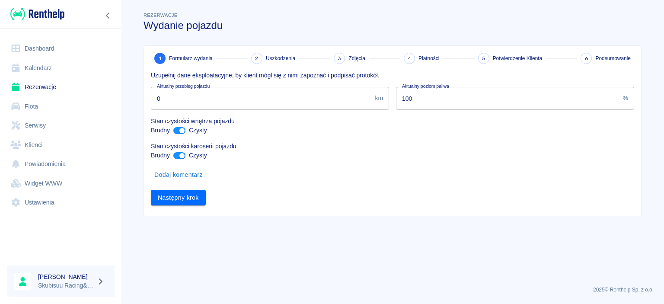
drag, startPoint x: 159, startPoint y: 97, endPoint x: 91, endPoint y: 99, distance: 68.7
click at [151, 99] on input "0" at bounding box center [261, 98] width 220 height 23
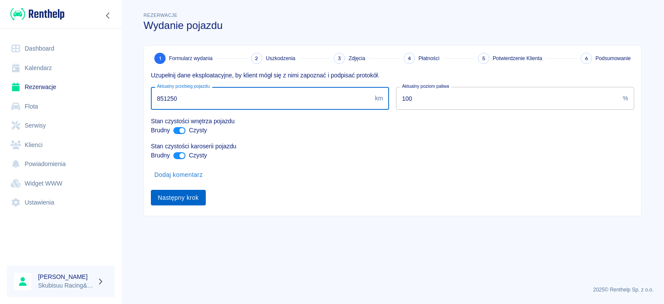
type input "851250"
click at [171, 208] on div "1 Formularz wydania 2 Uszkodzenia 3 Zdjęcia 4 Płatności 5 Potwierdzenie Klienta…" at bounding box center [392, 131] width 497 height 170
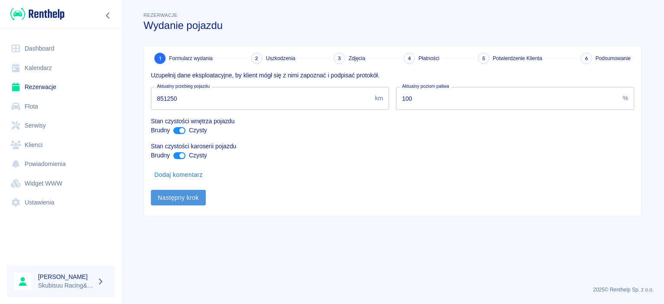
click at [172, 205] on button "Następny krok" at bounding box center [178, 198] width 55 height 16
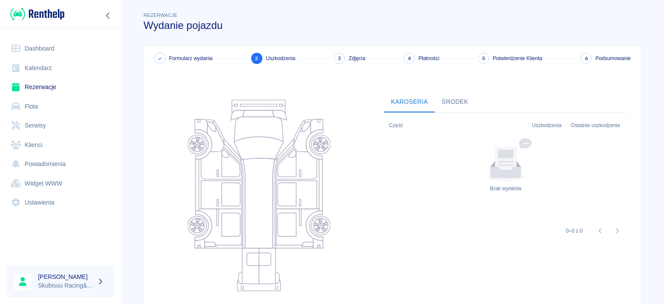
scroll to position [85, 0]
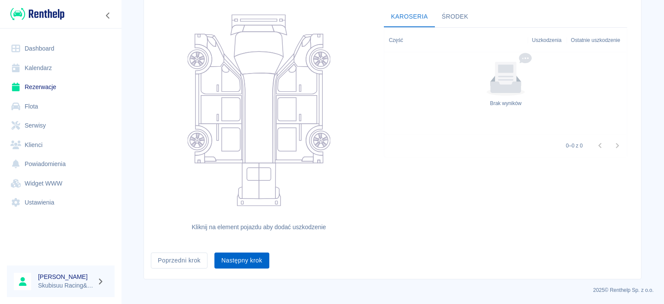
click at [253, 260] on button "Następny krok" at bounding box center [241, 260] width 55 height 16
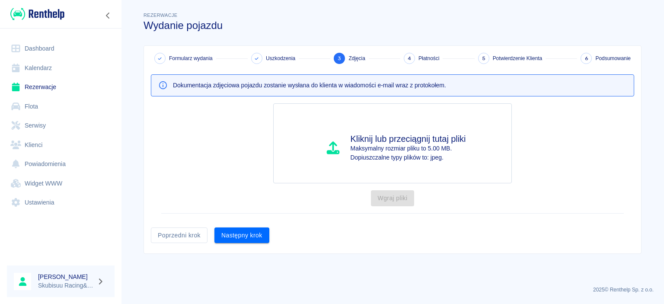
scroll to position [0, 0]
click at [264, 239] on button "Następny krok" at bounding box center [241, 235] width 55 height 16
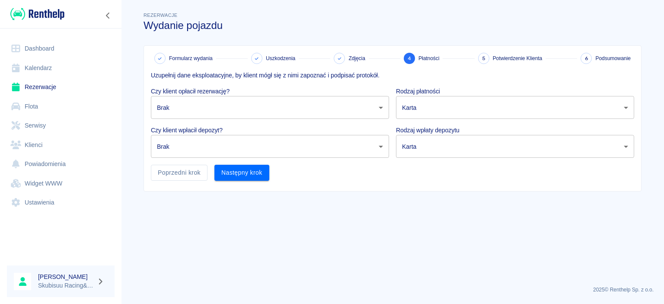
click at [238, 105] on body "Używamy plików Cookies, by zapewnić Ci najlepsze możliwe doświadczenie. Aby dow…" at bounding box center [332, 152] width 664 height 304
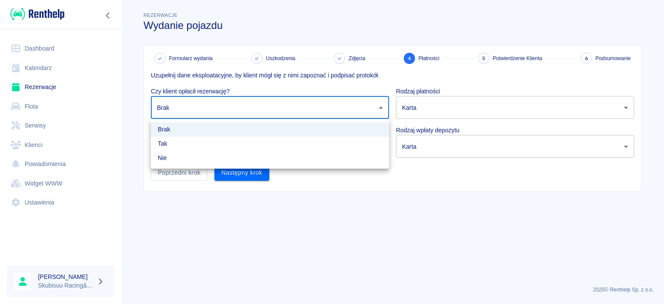
click at [225, 140] on li "Tak" at bounding box center [270, 144] width 238 height 14
type input "true"
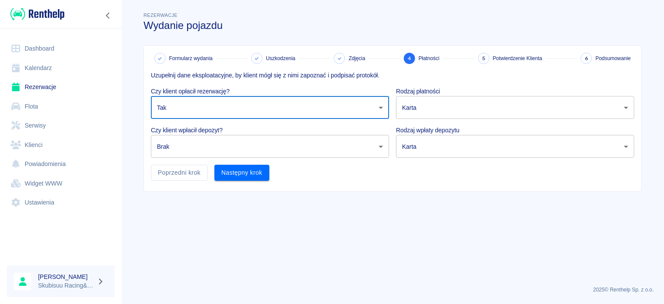
click at [520, 108] on body "Używamy plików Cookies, by zapewnić Ci najlepsze możliwe doświadczenie. Aby dow…" at bounding box center [332, 152] width 664 height 304
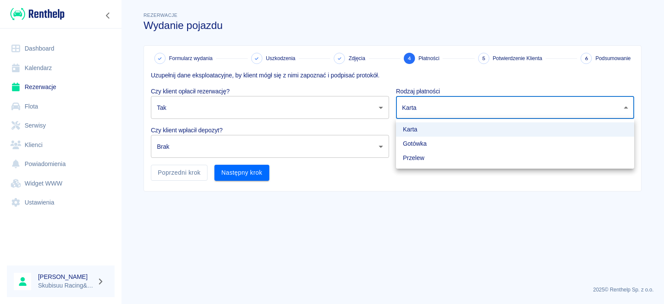
click at [448, 158] on li "Przelew" at bounding box center [515, 158] width 238 height 14
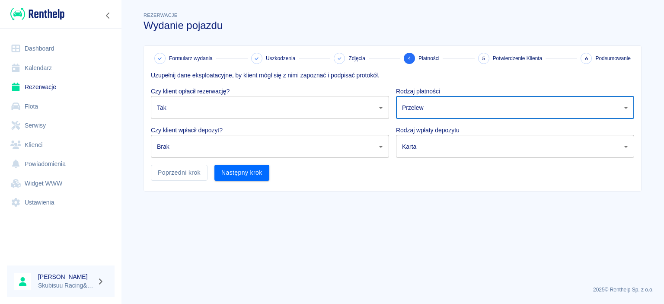
click at [449, 102] on body "Używamy plików Cookies, by zapewnić Ci najlepsze możliwe doświadczenie. Aby dow…" at bounding box center [332, 152] width 664 height 304
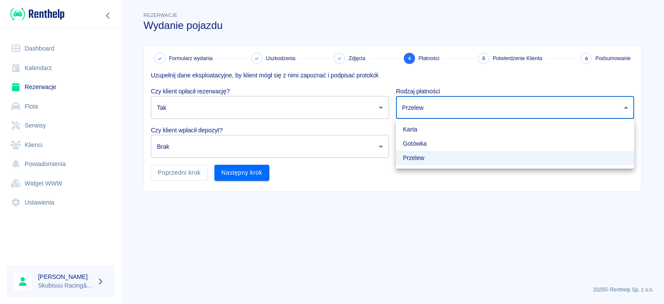
click at [436, 146] on li "Gotówka" at bounding box center [515, 144] width 238 height 14
type input "cash"
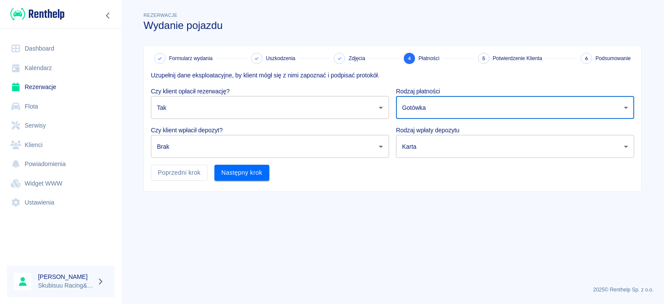
click at [435, 148] on body "Używamy plików Cookies, by zapewnić Ci najlepsze możliwe doświadczenie. Aby dow…" at bounding box center [332, 152] width 664 height 304
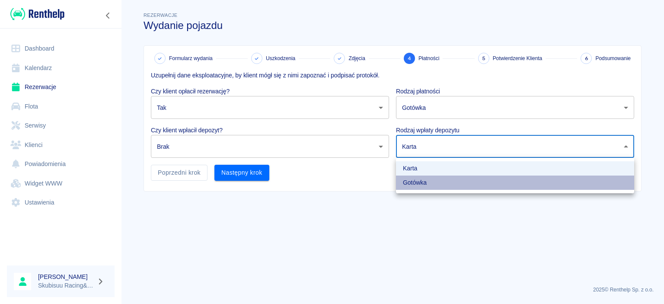
click at [422, 181] on li "Gotówka" at bounding box center [515, 182] width 238 height 14
type input "cash"
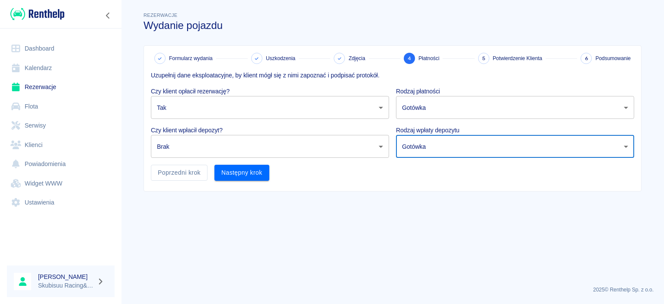
click at [210, 135] on body "Używamy plików Cookies, by zapewnić Ci najlepsze możliwe doświadczenie. Aby dow…" at bounding box center [332, 152] width 664 height 304
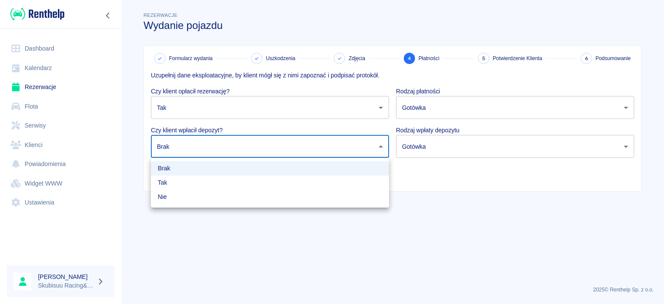
click at [191, 187] on li "Tak" at bounding box center [270, 182] width 238 height 14
type input "true"
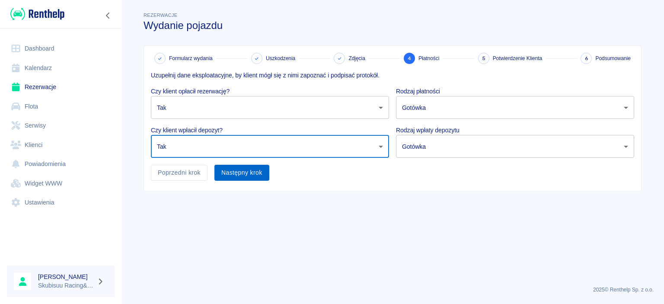
click at [250, 177] on button "Następny krok" at bounding box center [241, 173] width 55 height 16
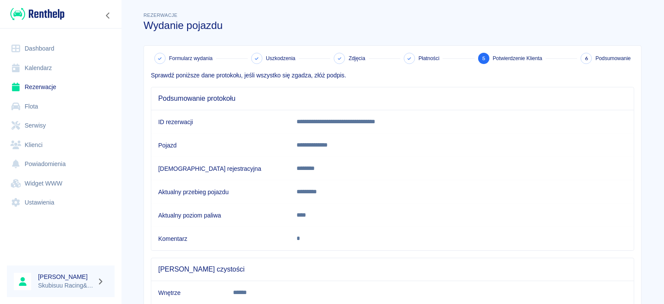
scroll to position [81, 0]
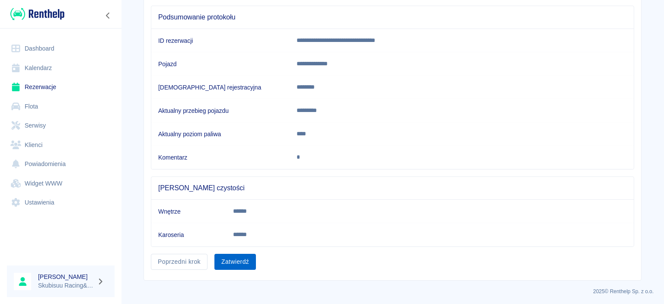
click at [246, 261] on button "Zatwierdź" at bounding box center [234, 262] width 41 height 16
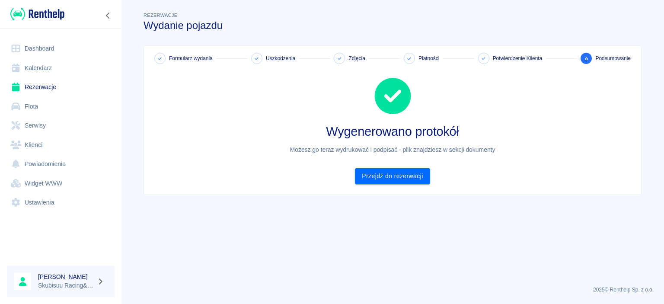
scroll to position [0, 0]
click at [417, 181] on link "Przejdź do rezerwacji" at bounding box center [392, 176] width 75 height 16
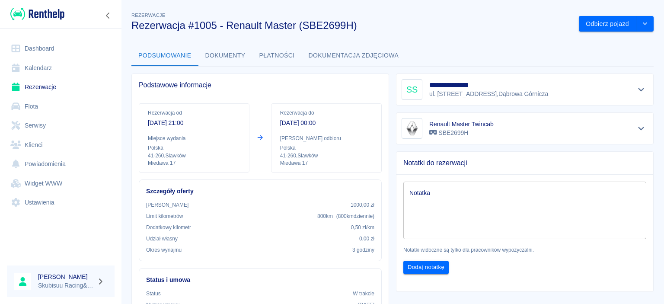
click at [39, 49] on link "Dashboard" at bounding box center [61, 48] width 108 height 19
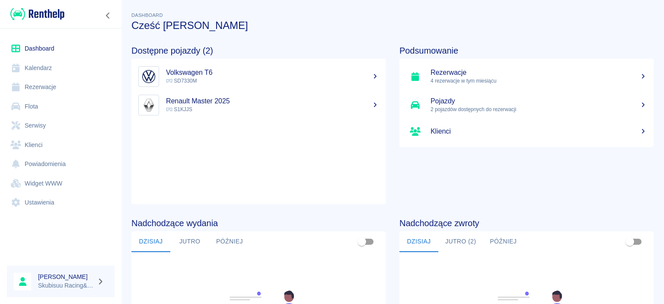
click at [65, 84] on link "Rezerwacje" at bounding box center [61, 86] width 108 height 19
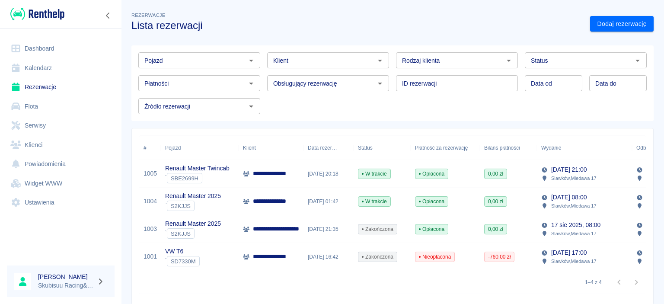
click at [436, 19] on div "Rezerwacje Lista rezerwacji" at bounding box center [353, 17] width 459 height 28
click at [436, 18] on div "Rezerwacje Lista rezerwacji" at bounding box center [353, 17] width 459 height 28
click at [475, 39] on div "Pojazd Pojazd Klient Klient Rodzaj klienta Rodzaj klienta Status Status Płatnoś…" at bounding box center [388, 79] width 529 height 83
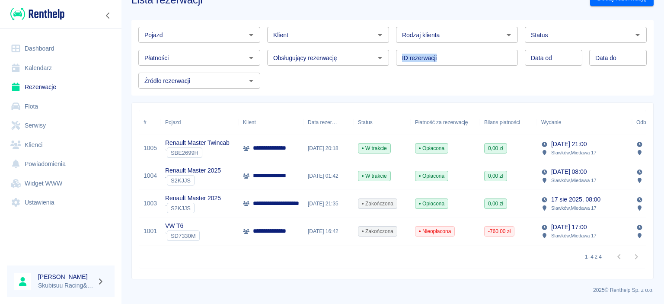
drag, startPoint x: 279, startPoint y: 80, endPoint x: 394, endPoint y: 81, distance: 115.0
click at [394, 81] on div "Pojazd Pojazd Klient Klient Rodzaj klienta Rodzaj klienta Status Status Płatnoś…" at bounding box center [388, 54] width 515 height 69
click at [303, 79] on div "Pojazd Pojazd Klient Klient Rodzaj klienta Rodzaj klienta Status Status Płatnoś…" at bounding box center [388, 54] width 515 height 69
